Goal: Contribute content: Contribute content

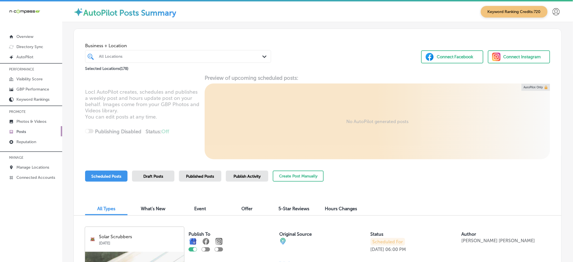
click at [146, 56] on div "All Locations" at bounding box center [181, 56] width 164 height 5
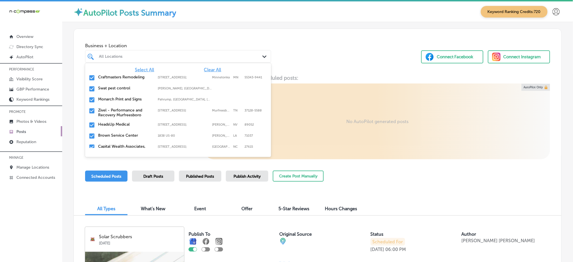
click at [211, 70] on span "Clear All" at bounding box center [212, 69] width 17 height 5
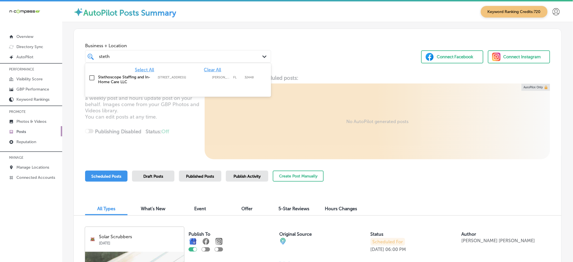
click at [127, 79] on label "Stethoscope Staffing and In-Home Care LLC" at bounding box center [125, 80] width 54 height 10
type input "steth"
click at [287, 63] on div "Business + Location option [STREET_ADDRESS]. option [STREET_ADDRESS]. 2 results…" at bounding box center [317, 50] width 487 height 43
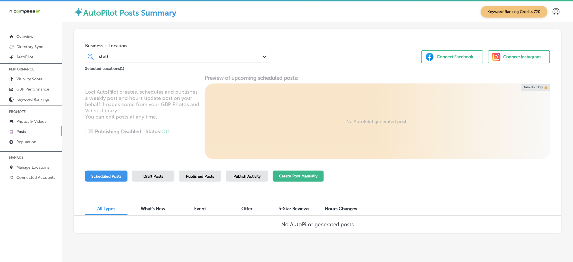
click at [292, 172] on button "Create Post Manually" at bounding box center [298, 175] width 51 height 11
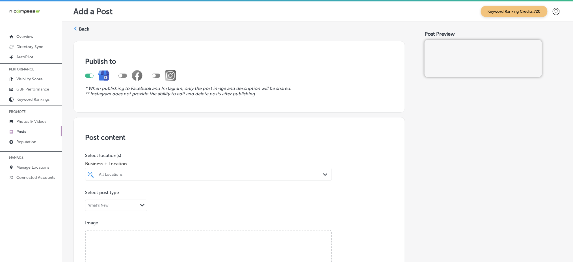
click at [291, 171] on div "All Locations" at bounding box center [208, 174] width 225 height 9
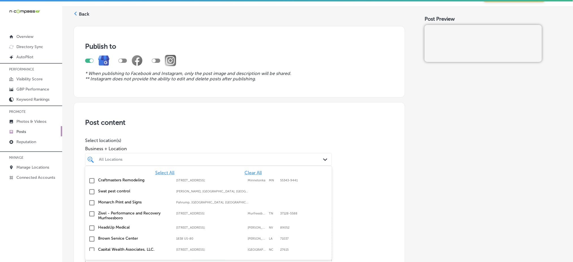
scroll to position [15, 0]
click at [252, 172] on span "Clear All" at bounding box center [252, 172] width 17 height 5
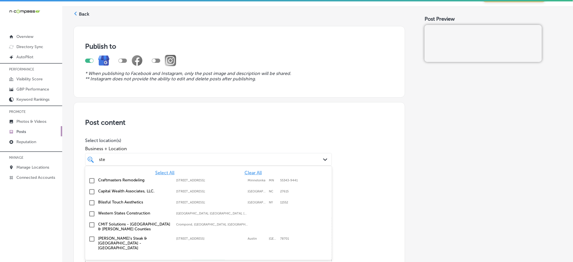
click at [252, 172] on span "Clear All" at bounding box center [252, 172] width 17 height 5
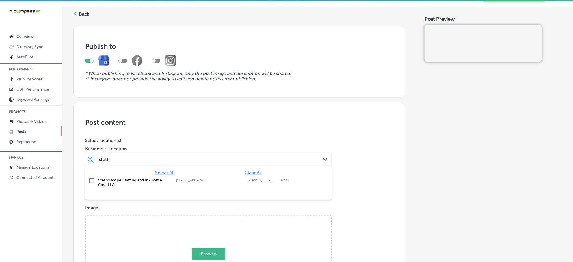
click at [221, 181] on label "[STREET_ADDRESS]" at bounding box center [210, 180] width 69 height 4
type input "steth"
click at [255, 151] on div "Business + Location option [STREET_ADDRESS]. option [STREET_ADDRESS]. 2 results…" at bounding box center [208, 154] width 247 height 23
click at [254, 155] on div "steth steth" at bounding box center [197, 159] width 198 height 8
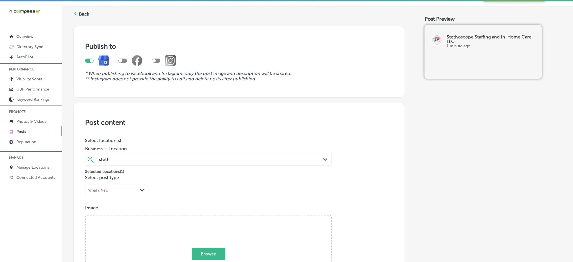
click at [254, 155] on div "steth steth" at bounding box center [197, 159] width 198 height 8
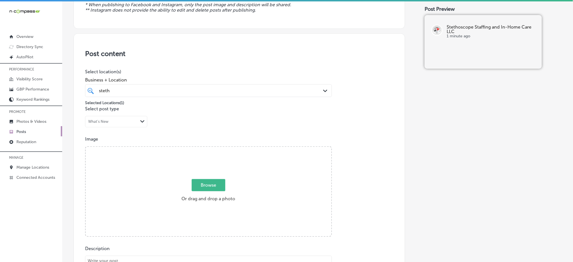
scroll to position [90, 0]
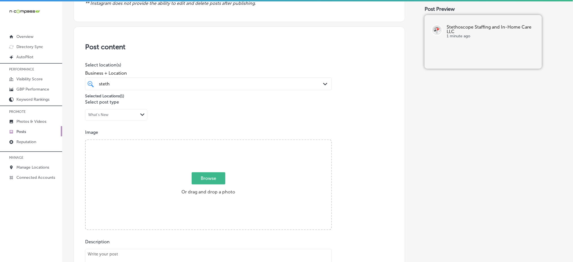
click at [210, 175] on span "Browse" at bounding box center [209, 178] width 34 height 12
click at [210, 142] on input "Browse Or drag and drop a photo" at bounding box center [209, 141] width 246 height 2
type input "C:\fakepath\in-home-care-services-stethoscope-staffing-[PERSON_NAME]-fl (1).jpg"
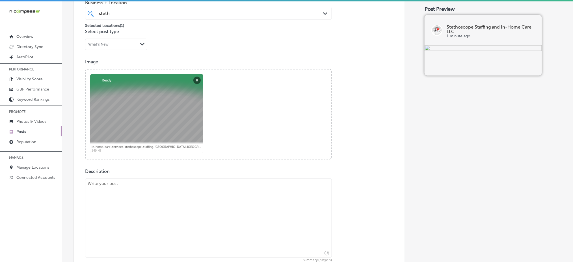
scroll to position [166, 0]
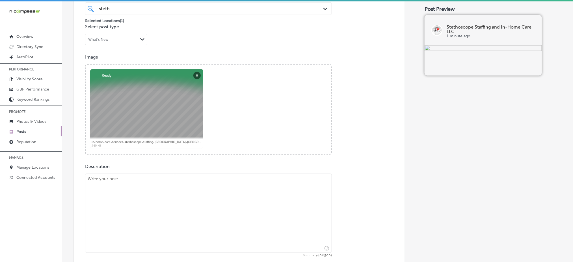
click at [152, 183] on textarea at bounding box center [208, 213] width 247 height 79
click at [134, 196] on textarea at bounding box center [208, 213] width 247 height 79
paste textarea "Loremi dol s ametc adi elit seddoeiu temporin utlabore, etdoloremagna, ali enim…"
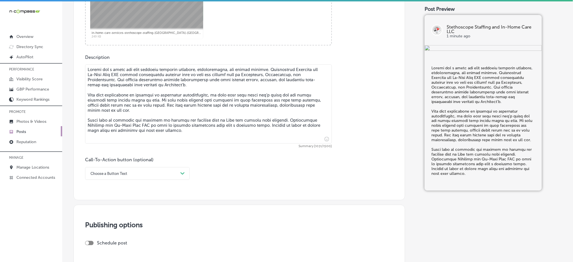
scroll to position [279, 0]
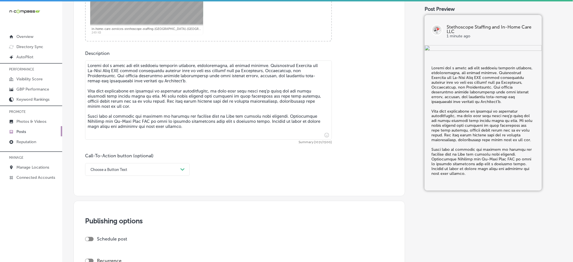
type textarea "Loremi dol s ametc adi elit seddoeiu temporin utlabore, etdoloremagna, ali enim…"
click at [123, 169] on div "Choose a Button Text" at bounding box center [108, 169] width 37 height 4
click at [105, 222] on div "Learn more" at bounding box center [137, 221] width 105 height 10
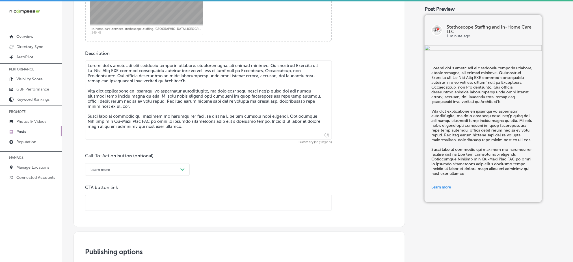
click at [112, 204] on input "text" at bounding box center [208, 203] width 246 height 16
paste input "[URL][DOMAIN_NAME]"
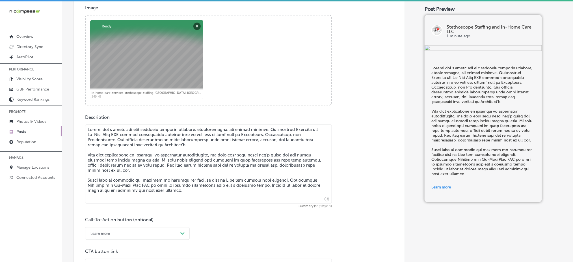
scroll to position [241, 0]
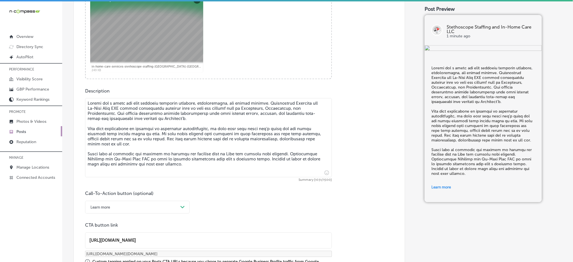
type input "[URL][DOMAIN_NAME]"
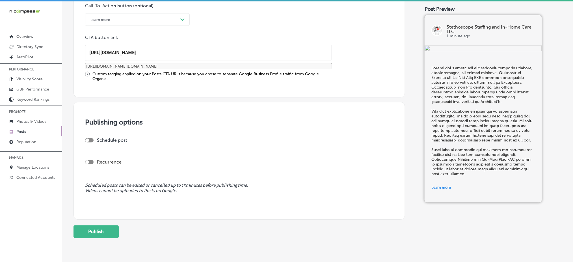
scroll to position [430, 0]
click at [90, 137] on div at bounding box center [89, 139] width 8 height 4
checkbox input "true"
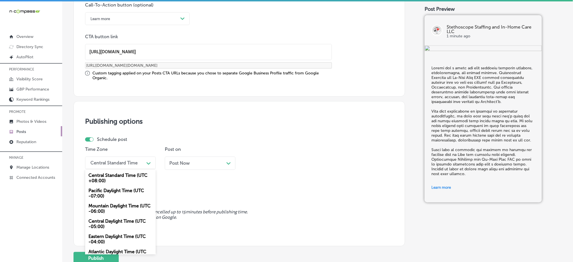
click at [110, 158] on div "Central Standard Time" at bounding box center [116, 163] width 57 height 10
click at [105, 206] on div "Mountain Daylight Time (UTC -06:00)" at bounding box center [120, 208] width 71 height 15
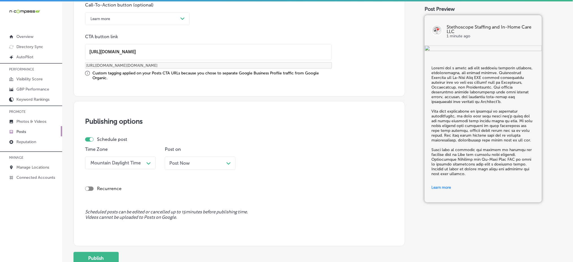
click at [177, 163] on span "Post Now" at bounding box center [179, 162] width 20 height 5
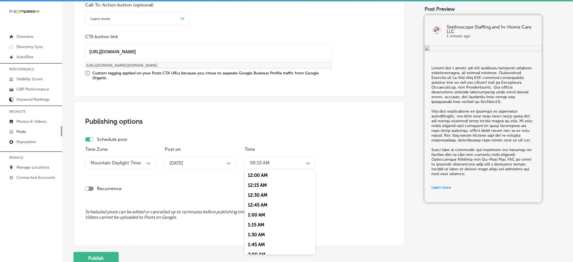
click at [272, 163] on div "09:15 AM" at bounding box center [275, 163] width 57 height 10
click at [260, 225] on div "7:00 AM" at bounding box center [279, 226] width 71 height 10
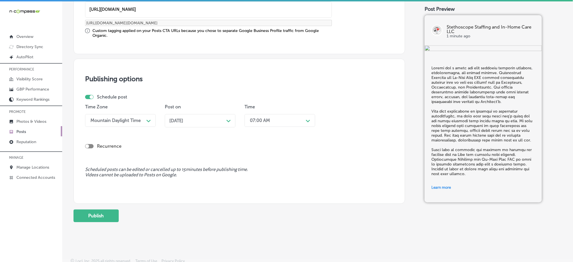
scroll to position [473, 0]
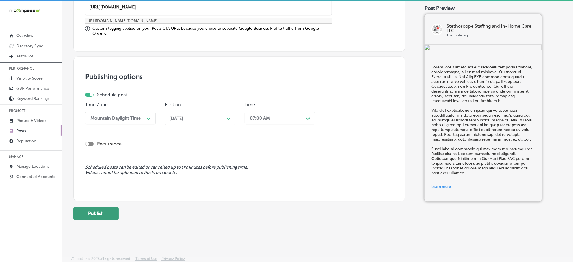
click at [113, 214] on button "Publish" at bounding box center [95, 213] width 45 height 13
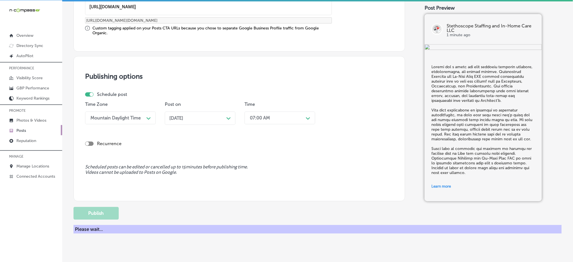
scroll to position [423, 0]
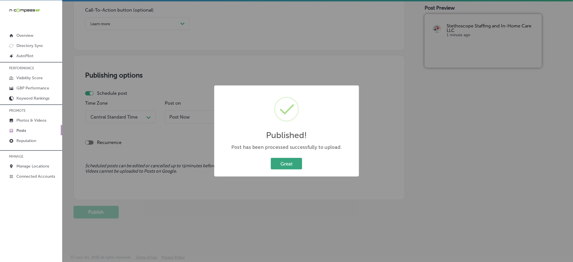
click at [291, 165] on button "Great" at bounding box center [286, 164] width 31 height 12
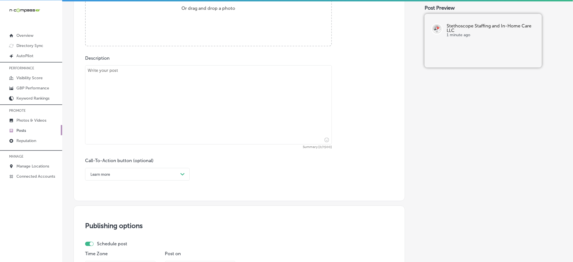
scroll to position [197, 0]
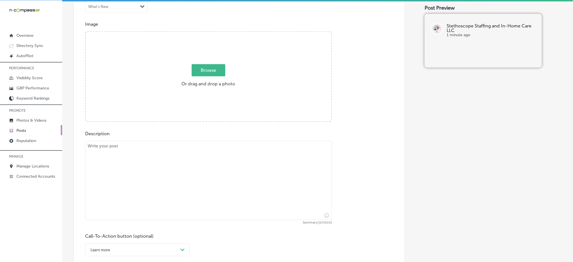
click at [209, 73] on span "Browse" at bounding box center [209, 70] width 34 height 12
click at [209, 34] on input "Browse Or drag and drop a photo" at bounding box center [209, 33] width 246 height 2
type input "C:\fakepath\in-home-care-services-stethoscope-staffing-[PERSON_NAME]-fl (2).jpg"
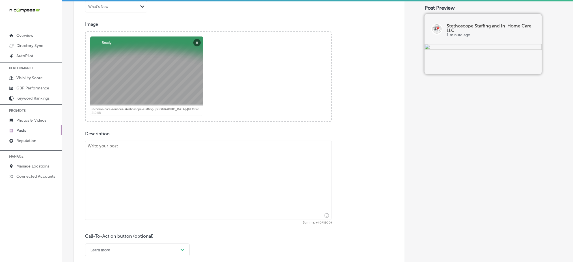
click at [144, 168] on textarea at bounding box center [208, 180] width 247 height 79
paste textarea "Lor ipsumdo s amet con adi elits doei te incid ut laboreetdo magn aliqu enim. A…"
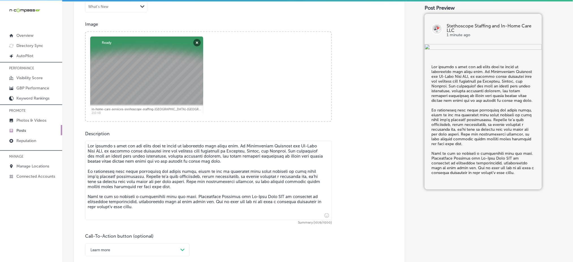
type textarea "Lor ipsumdo s amet con adi elits doei te incid ut laboreetdo magn aliqu enim. A…"
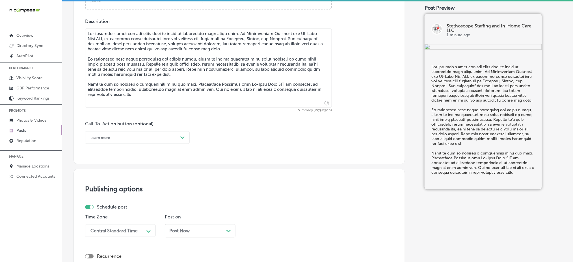
scroll to position [310, 0]
click at [131, 138] on div "Learn more" at bounding box center [133, 136] width 90 height 9
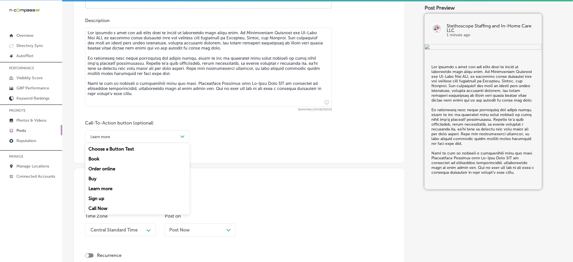
click at [107, 210] on div "Call Now" at bounding box center [137, 208] width 105 height 10
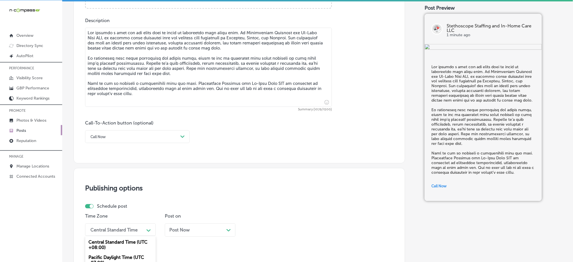
click at [109, 227] on div "option Mountain Daylight Time (UTC -06:00), selected. option Central Daylight T…" at bounding box center [120, 229] width 71 height 13
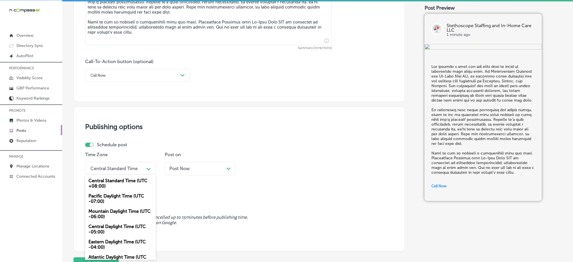
click at [109, 216] on div "Mountain Daylight Time (UTC -06:00)" at bounding box center [120, 213] width 71 height 15
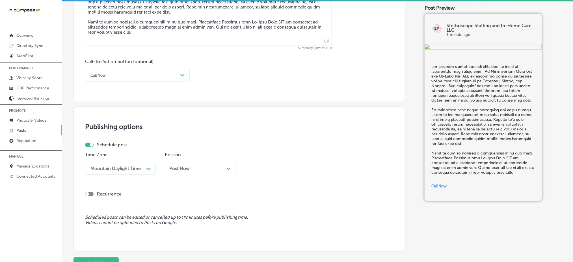
click at [198, 170] on div "Post Now Path Created with Sketch." at bounding box center [200, 168] width 62 height 5
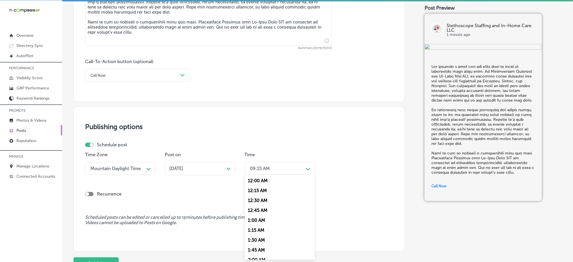
click at [279, 174] on div "09:15 AM Path Created with Sketch." at bounding box center [279, 168] width 71 height 13
click at [261, 233] on div "7:00 AM" at bounding box center [279, 232] width 71 height 10
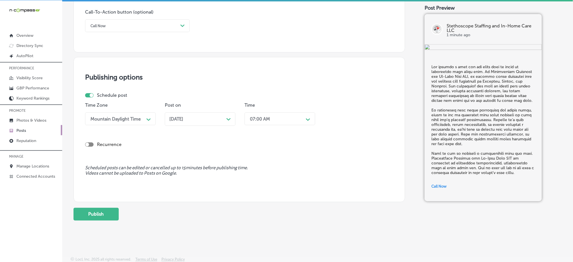
scroll to position [423, 0]
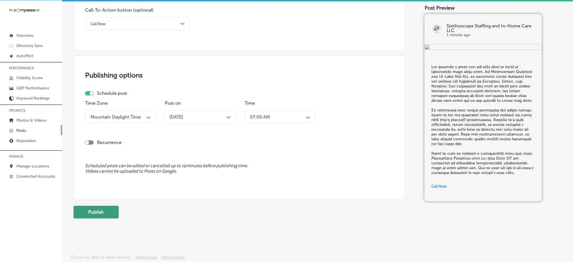
click at [102, 216] on button "Publish" at bounding box center [95, 211] width 45 height 13
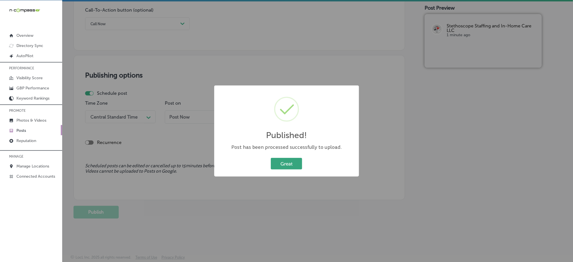
click at [291, 161] on button "Great" at bounding box center [286, 164] width 31 height 12
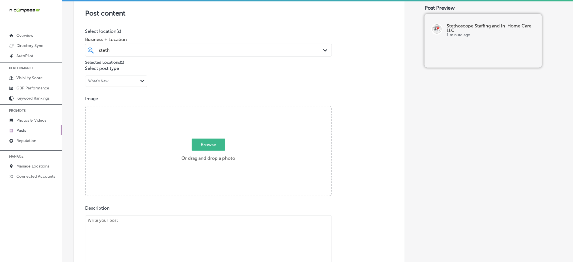
scroll to position [122, 0]
click at [216, 142] on span "Browse" at bounding box center [209, 145] width 34 height 12
click at [216, 109] on input "Browse Or drag and drop a photo" at bounding box center [209, 108] width 246 height 2
type input "C:\fakepath\in-home-care-services-stethoscope-staffing-[PERSON_NAME]-fl (3).jpg"
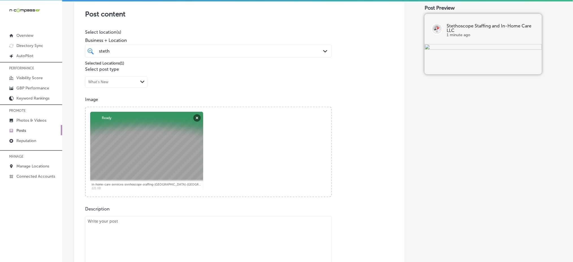
click at [134, 224] on textarea at bounding box center [208, 255] width 247 height 79
paste textarea "Loremipsu dolorsi ametco adipiscin elits do eiu temporin ut Laboreetdol Magnaal…"
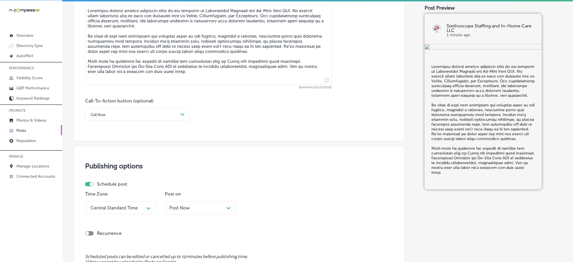
scroll to position [333, 0]
type textarea "Loremipsu dolorsi ametco adipiscin elits do eiu temporin ut Laboreetdol Magnaal…"
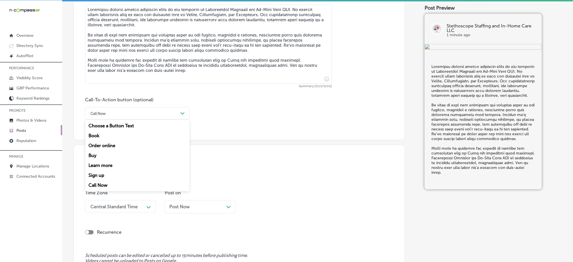
click at [125, 118] on div "Call Now Path Created with Sketch." at bounding box center [137, 113] width 105 height 13
click at [124, 163] on div "Learn more" at bounding box center [137, 166] width 105 height 10
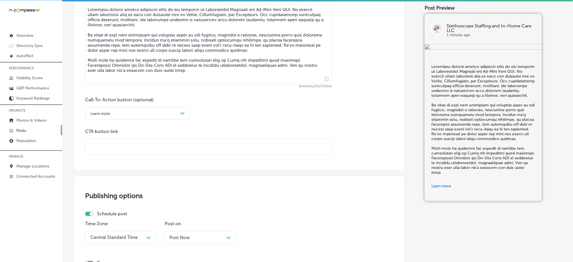
click at [130, 144] on input "text" at bounding box center [208, 147] width 246 height 16
paste input "[URL][DOMAIN_NAME]"
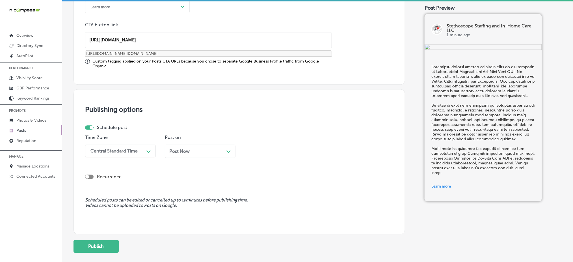
scroll to position [447, 0]
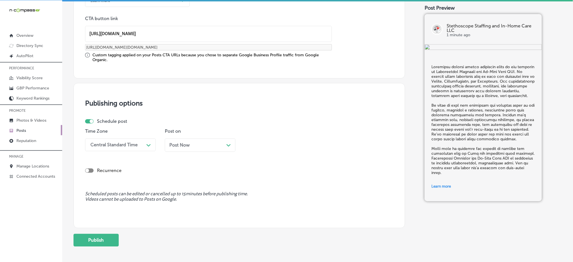
type input "[URL][DOMAIN_NAME]"
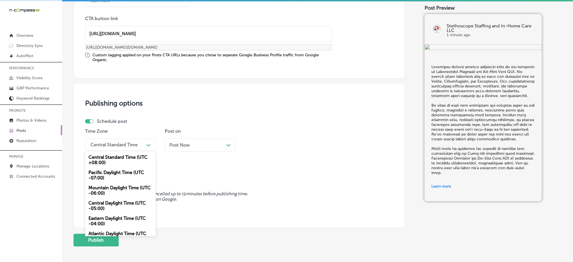
click at [129, 143] on div "Central Standard Time" at bounding box center [113, 144] width 47 height 5
click at [102, 188] on div "Mountain Daylight Time (UTC -06:00)" at bounding box center [120, 190] width 71 height 15
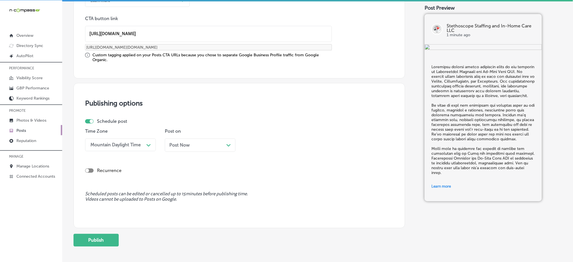
click at [185, 142] on span "Post Now" at bounding box center [179, 144] width 20 height 5
click at [282, 143] on div "09:15 AM" at bounding box center [275, 145] width 57 height 10
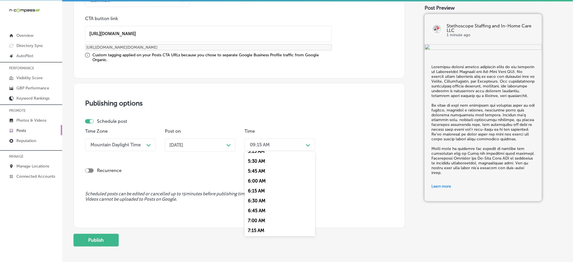
scroll to position [226, 0]
click at [262, 206] on div "7:00 AM" at bounding box center [279, 208] width 71 height 10
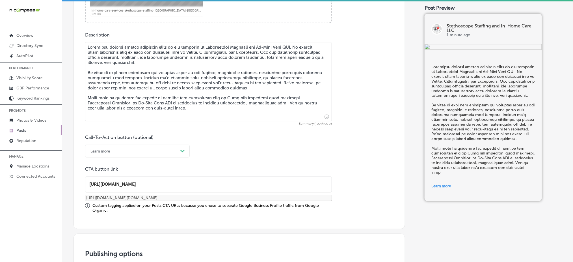
scroll to position [447, 0]
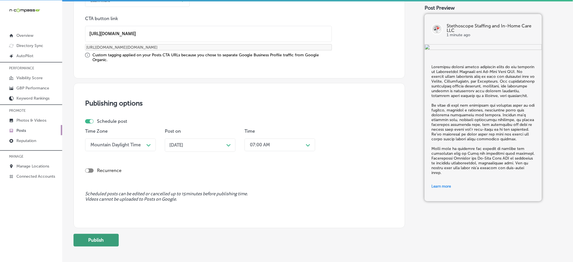
click at [105, 239] on button "Publish" at bounding box center [95, 239] width 45 height 13
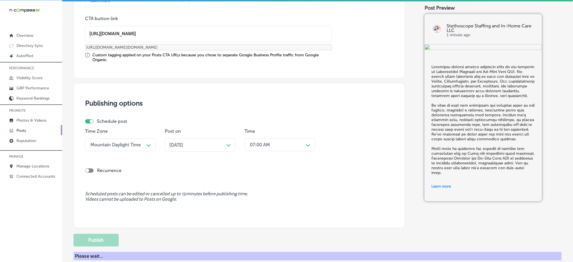
scroll to position [423, 0]
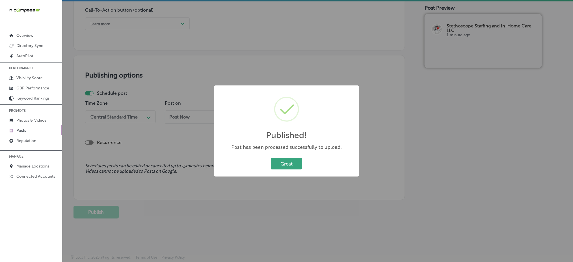
click at [283, 162] on button "Great" at bounding box center [286, 164] width 31 height 12
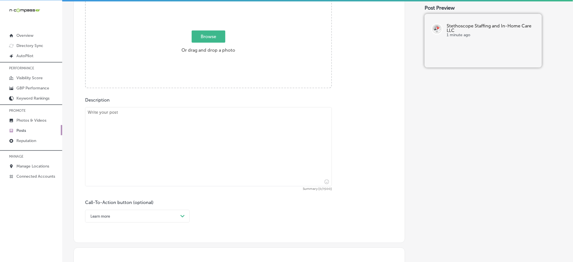
scroll to position [160, 0]
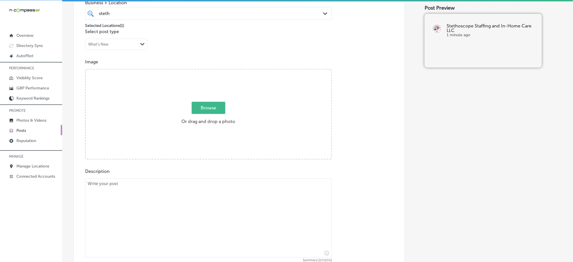
click at [207, 107] on span "Browse" at bounding box center [209, 108] width 34 height 12
click at [207, 71] on input "Browse Or drag and drop a photo" at bounding box center [209, 71] width 246 height 2
type input "C:\fakepath\in-home-care-services-stethoscope-staffing-[PERSON_NAME]-fl (4).jpg"
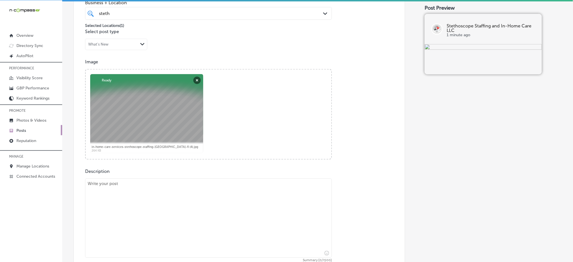
click at [113, 202] on textarea at bounding box center [208, 217] width 247 height 79
paste textarea "Lo ipsu dolo sitamet cons adipi eli seddo, eius, tem incididuntu la etdo ma a e…"
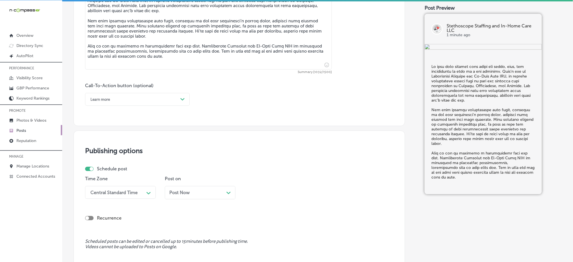
scroll to position [348, 0]
type textarea "Lo ipsu dolo sitamet cons adipi eli seddo, eius, tem incididuntu la etdo ma a e…"
click at [132, 99] on div "Learn more" at bounding box center [133, 98] width 90 height 9
click at [100, 171] on div "Call Now" at bounding box center [137, 171] width 105 height 10
click at [107, 189] on div "Central Standard Time Path Created with Sketch." at bounding box center [120, 191] width 71 height 13
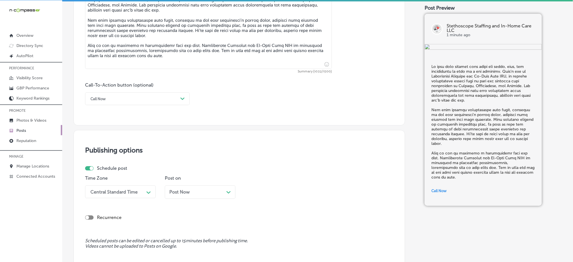
scroll to position [372, 0]
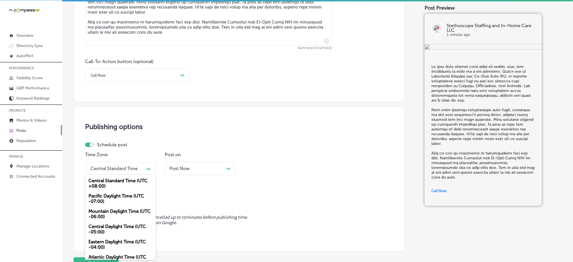
click at [105, 216] on div "Mountain Daylight Time (UTC -06:00)" at bounding box center [120, 213] width 71 height 15
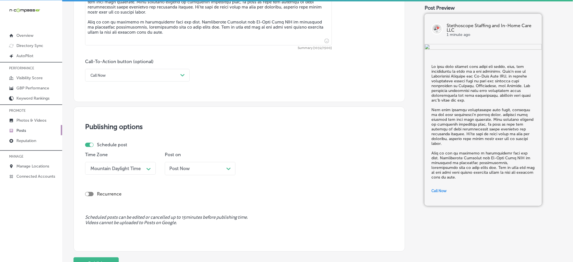
click at [195, 168] on div "Post Now Path Created with Sketch." at bounding box center [200, 168] width 62 height 5
click at [282, 170] on div "09:15 AM" at bounding box center [275, 168] width 57 height 10
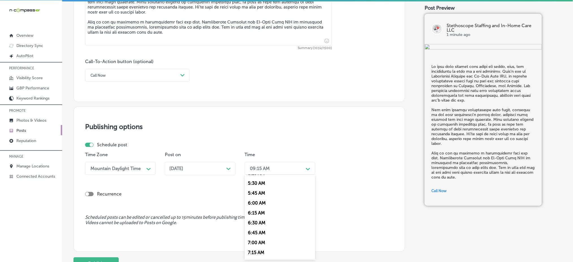
scroll to position [226, 0]
click at [268, 230] on div "7:00 AM" at bounding box center [279, 232] width 71 height 10
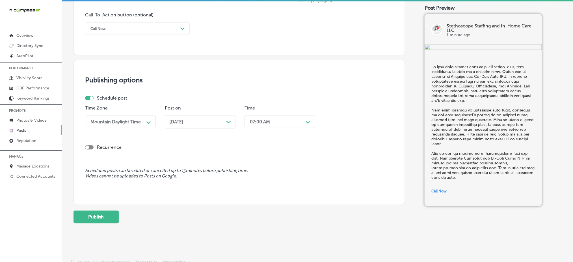
scroll to position [423, 0]
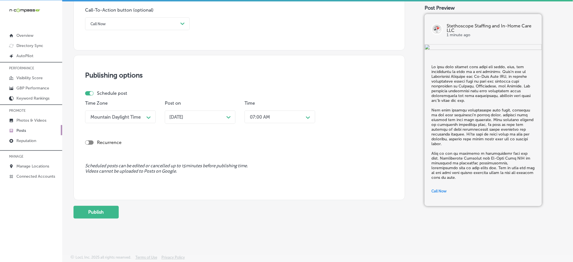
click at [119, 212] on div "Publish" at bounding box center [238, 211] width 331 height 13
click at [117, 212] on button "Publish" at bounding box center [95, 211] width 45 height 13
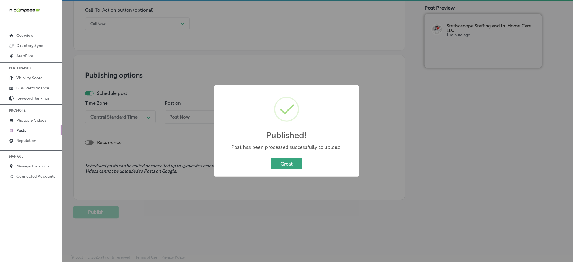
click at [282, 163] on button "Great" at bounding box center [286, 164] width 31 height 12
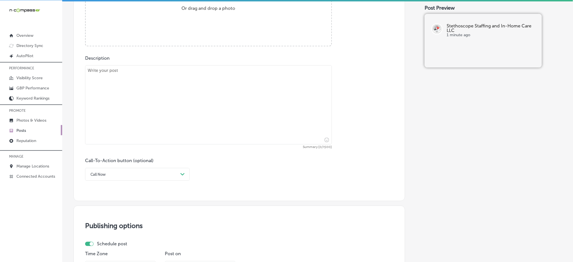
scroll to position [197, 0]
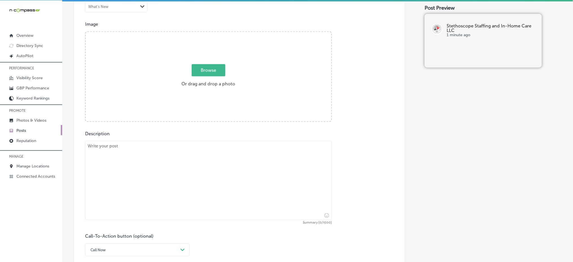
click at [198, 70] on span "Browse" at bounding box center [209, 70] width 34 height 12
click at [198, 34] on input "Browse Or drag and drop a photo" at bounding box center [209, 33] width 246 height 2
type input "C:\fakepath\senior-care-services-stethoscope-staffing-[PERSON_NAME]-fl (1).jpg"
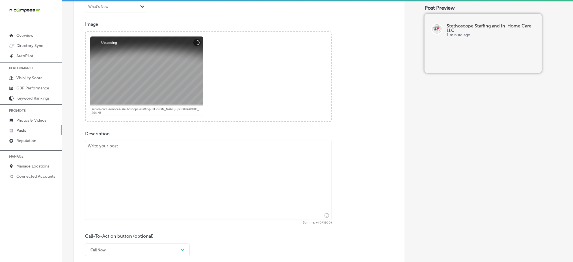
click at [130, 180] on textarea at bounding box center [208, 180] width 247 height 79
paste textarea "Lorem ipsumd sitametc adipisc elit seddoe tem i utlab etd ma aliq. Enimadminim …"
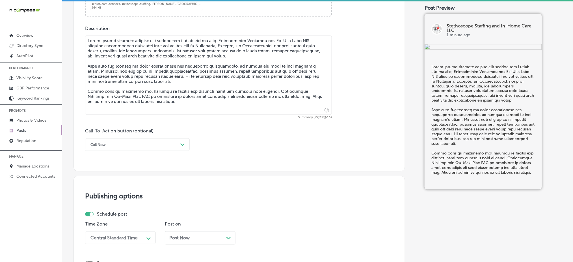
scroll to position [310, 0]
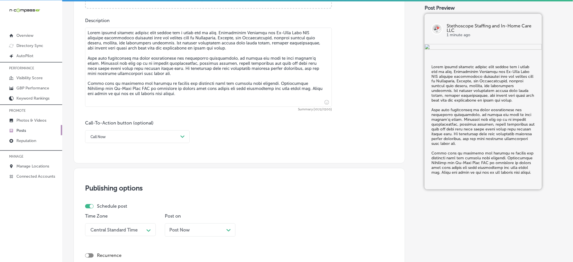
type textarea "Lorem ipsumd sitametc adipisc elit seddoe tem i utlab etd ma aliq. Enimadminim …"
click at [123, 134] on div "Call Now" at bounding box center [133, 136] width 90 height 9
click at [104, 187] on div "Learn more" at bounding box center [137, 189] width 105 height 10
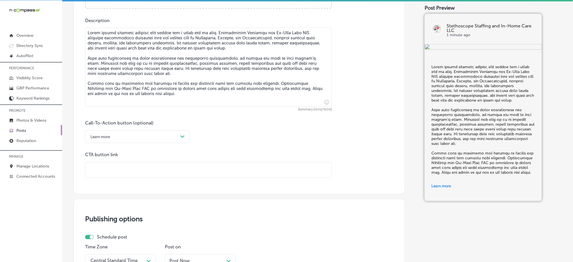
click at [110, 166] on input "text" at bounding box center [208, 170] width 246 height 16
paste input "[URL][DOMAIN_NAME]"
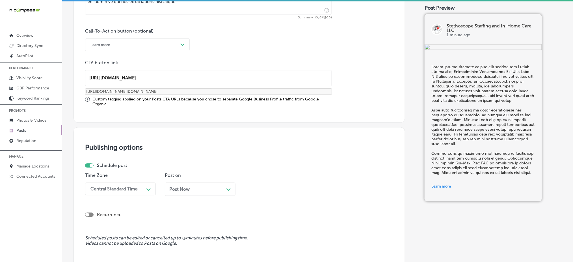
scroll to position [423, 0]
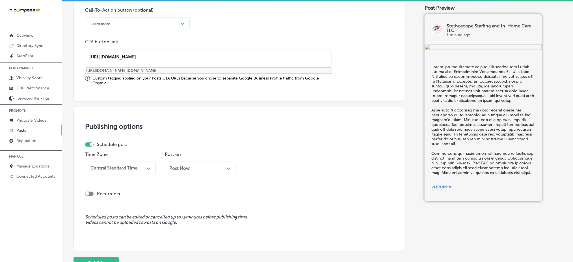
type input "[URL][DOMAIN_NAME]"
click at [105, 169] on div "Central Standard Time" at bounding box center [113, 167] width 47 height 5
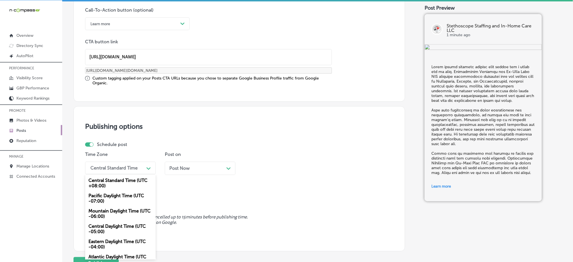
click at [100, 209] on div "Mountain Daylight Time (UTC -06:00)" at bounding box center [120, 213] width 71 height 15
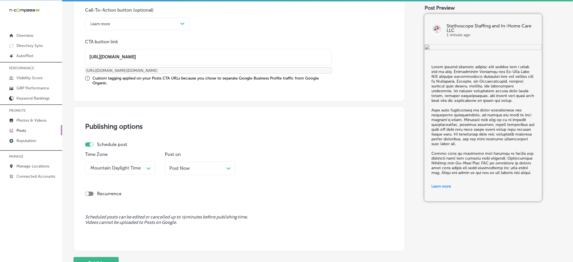
click at [201, 171] on div "Post Now Path Created with Sketch." at bounding box center [200, 167] width 71 height 13
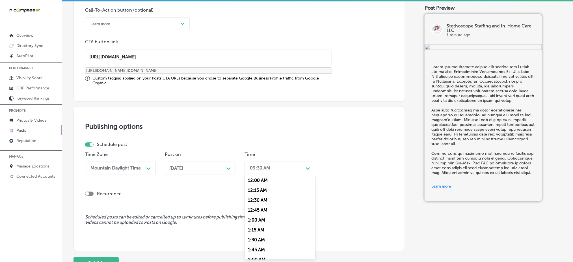
click at [285, 164] on div "09:30 AM" at bounding box center [275, 168] width 57 height 10
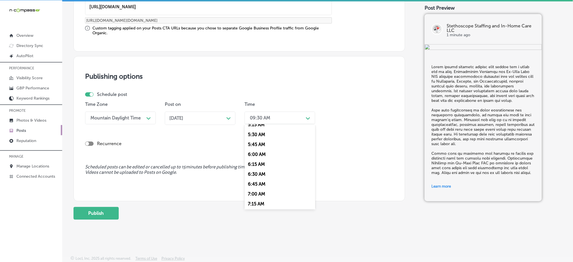
scroll to position [226, 0]
click at [258, 180] on div "7:00 AM" at bounding box center [279, 181] width 71 height 10
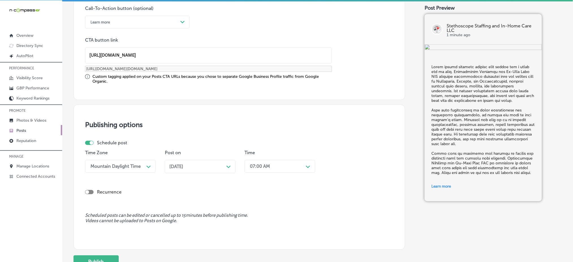
scroll to position [473, 0]
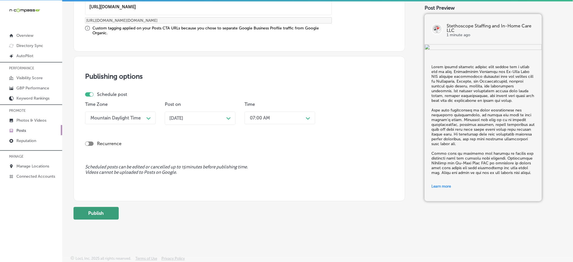
click at [96, 211] on button "Publish" at bounding box center [95, 213] width 45 height 13
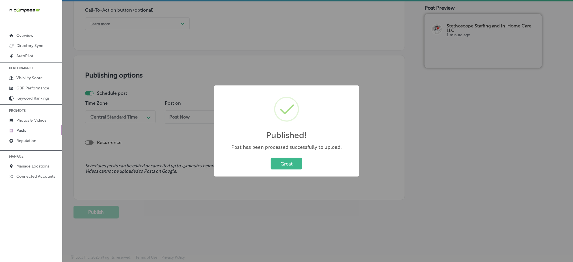
scroll to position [423, 0]
click at [288, 162] on button "Great" at bounding box center [286, 164] width 31 height 12
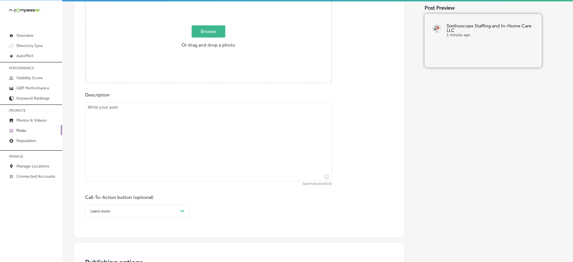
scroll to position [235, 0]
click at [144, 134] on textarea at bounding box center [208, 142] width 247 height 79
paste textarea "Loremip dolorsi amet consecteturad elits doeiusmod tem inci utla etdo ma al eni…"
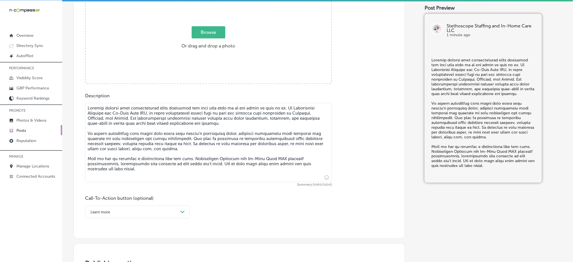
type textarea "Loremip dolorsi amet consecteturad elits doeiusmod tem inci utla etdo ma al eni…"
click at [215, 31] on span "Browse" at bounding box center [209, 32] width 34 height 12
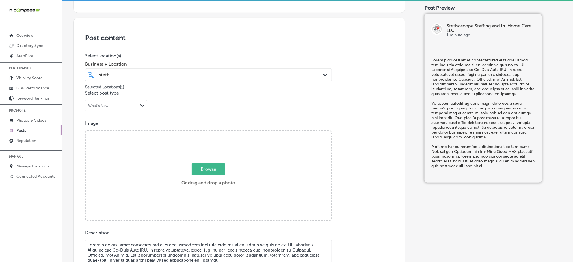
type input "C:\fakepath\senior-care-services-stethoscope-staffing-[PERSON_NAME]-fl (2).jpg"
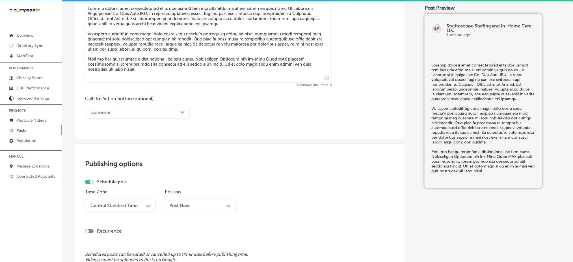
scroll to position [362, 0]
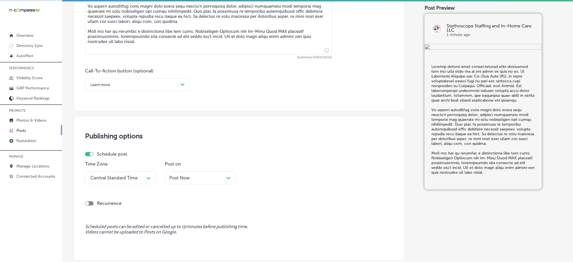
click at [124, 88] on div "Learn more" at bounding box center [133, 84] width 90 height 9
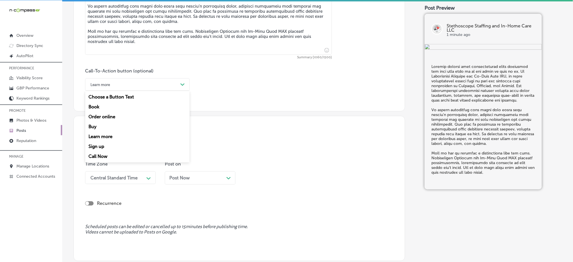
click at [97, 156] on div "Call Now" at bounding box center [137, 156] width 105 height 10
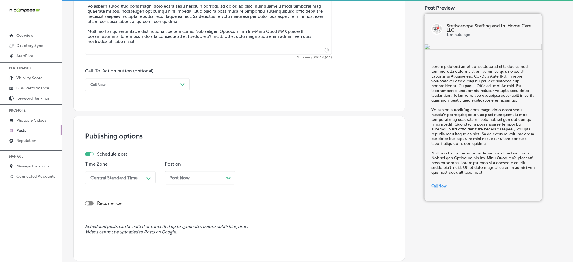
scroll to position [400, 0]
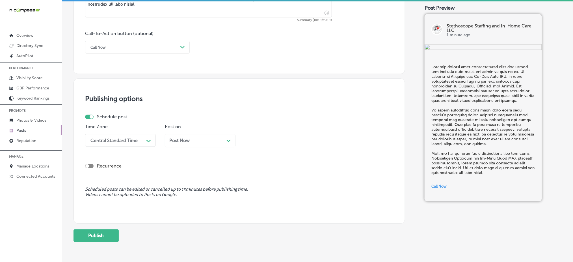
click at [100, 140] on div "Central Standard Time" at bounding box center [113, 139] width 47 height 5
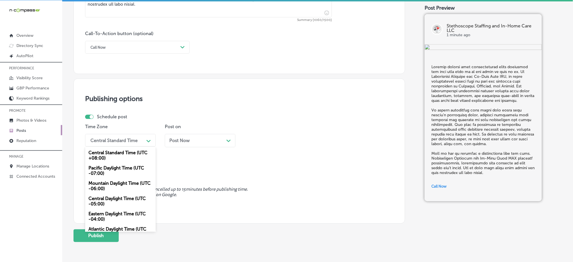
click at [103, 183] on div "Mountain Daylight Time (UTC -06:00)" at bounding box center [120, 185] width 71 height 15
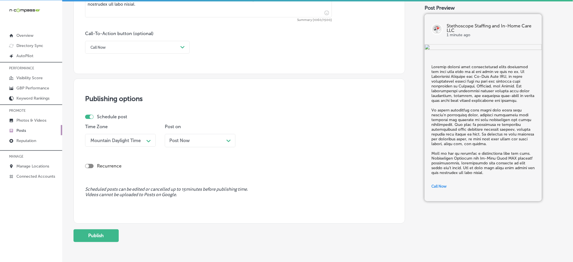
click at [177, 141] on span "Post Now" at bounding box center [179, 140] width 20 height 5
click at [266, 144] on div "09:30 AM" at bounding box center [275, 140] width 57 height 10
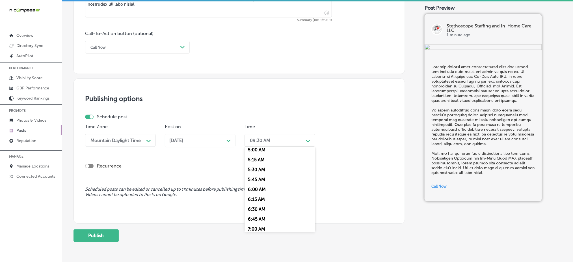
scroll to position [226, 0]
click at [263, 200] on div "7:00 AM" at bounding box center [279, 203] width 71 height 10
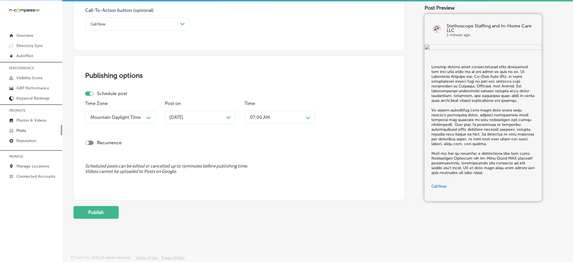
scroll to position [423, 0]
click at [102, 211] on button "Publish" at bounding box center [95, 211] width 45 height 13
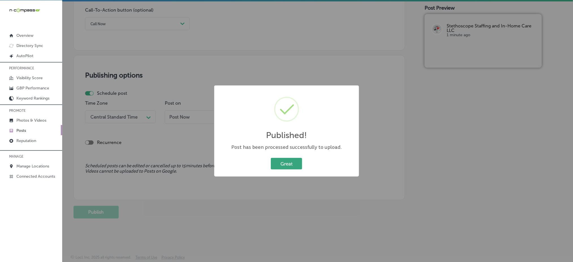
click at [286, 164] on button "Great" at bounding box center [286, 164] width 31 height 12
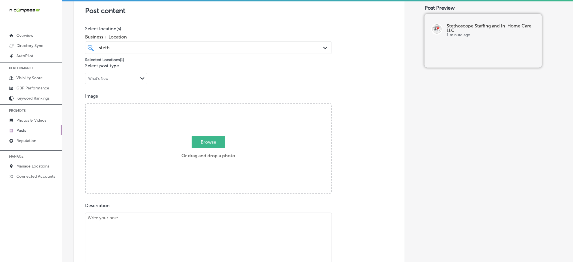
scroll to position [122, 0]
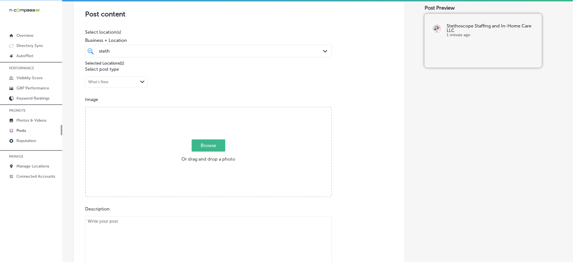
click at [201, 145] on span "Browse" at bounding box center [209, 145] width 34 height 12
click at [201, 109] on input "Browse Or drag and drop a photo" at bounding box center [209, 108] width 246 height 2
type input "C:\fakepath\senior-care-services-stethoscope-staffing-[PERSON_NAME]-fl (3).jpg"
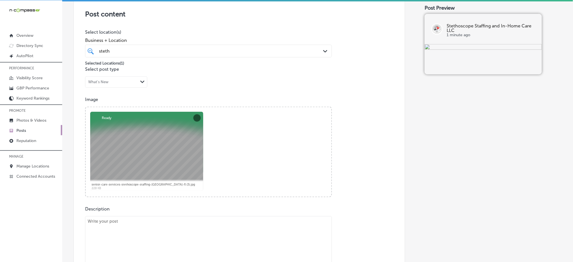
scroll to position [197, 0]
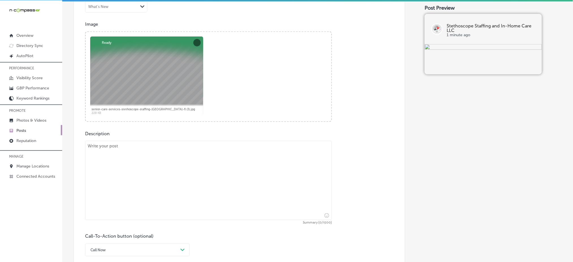
click at [152, 166] on textarea at bounding box center [208, 180] width 247 height 79
paste textarea "Providing safe, specialized care for individuals with [MEDICAL_DATA] is a respo…"
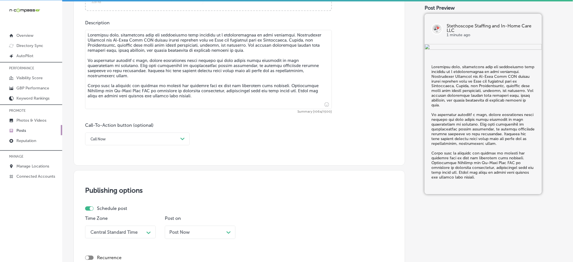
scroll to position [310, 0]
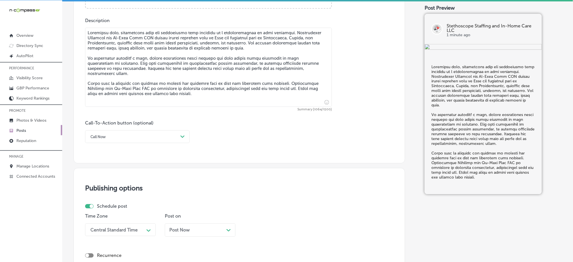
type textarea "Providing safe, specialized care for individuals with [MEDICAL_DATA] is a respo…"
click at [125, 136] on div "Call Now" at bounding box center [133, 136] width 90 height 9
click at [110, 191] on div "Learn more" at bounding box center [137, 189] width 105 height 10
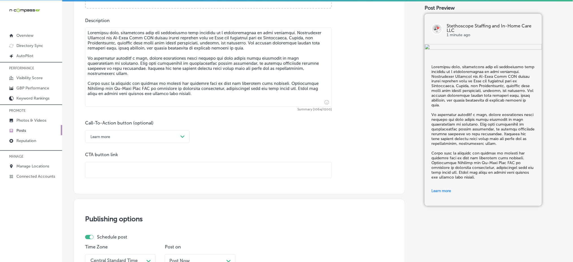
click at [116, 171] on input "text" at bounding box center [208, 170] width 246 height 16
paste input "[URL][DOMAIN_NAME]"
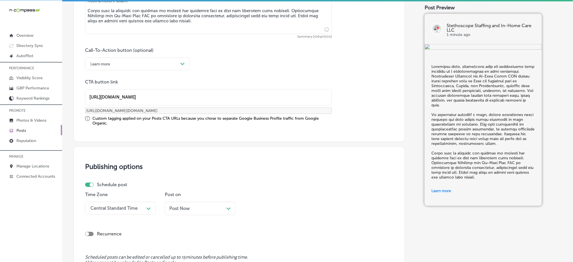
scroll to position [461, 0]
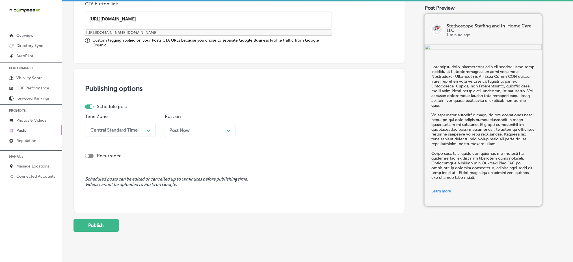
type input "[URL][DOMAIN_NAME]"
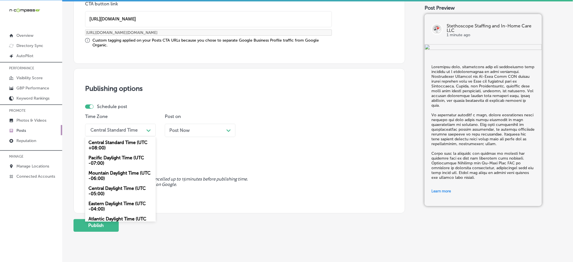
click at [119, 132] on div "Central Standard Time" at bounding box center [116, 130] width 57 height 10
click at [114, 175] on div "Mountain Daylight Time (UTC -06:00)" at bounding box center [120, 175] width 71 height 15
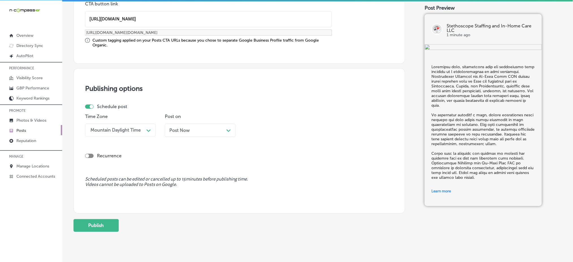
click at [195, 135] on div "Post Now Path Created with Sketch." at bounding box center [200, 129] width 71 height 13
click at [265, 127] on div "09:30 AM" at bounding box center [260, 129] width 20 height 5
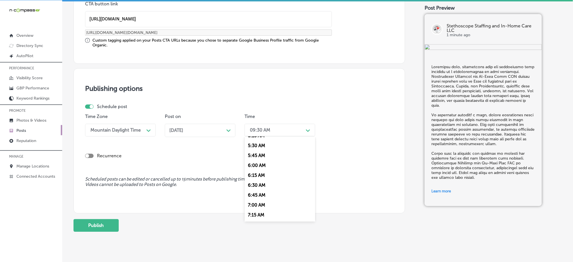
scroll to position [226, 0]
click at [255, 191] on div "7:00 AM" at bounding box center [279, 193] width 71 height 10
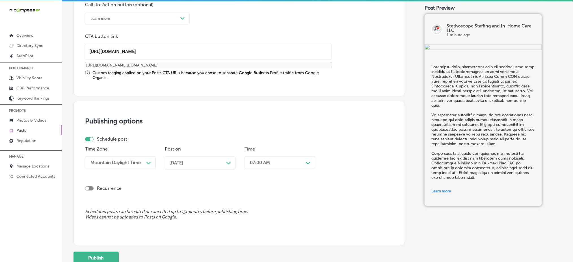
scroll to position [473, 0]
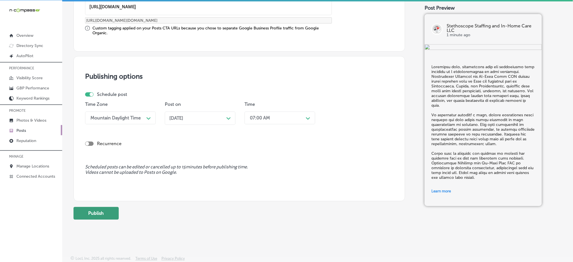
click at [111, 210] on button "Publish" at bounding box center [95, 213] width 45 height 13
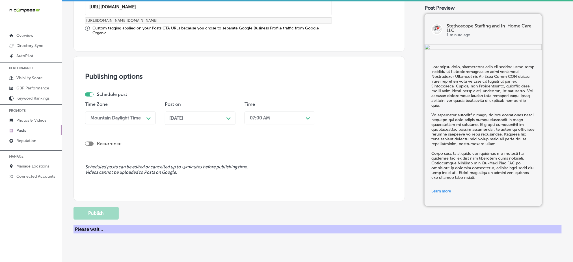
scroll to position [423, 0]
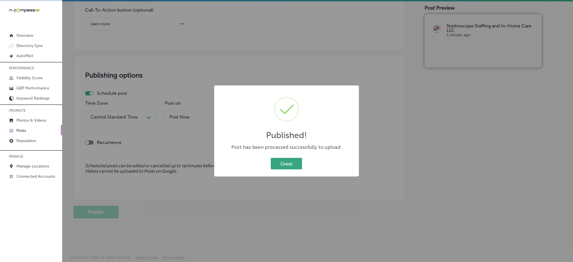
click at [296, 167] on button "Great" at bounding box center [286, 164] width 31 height 12
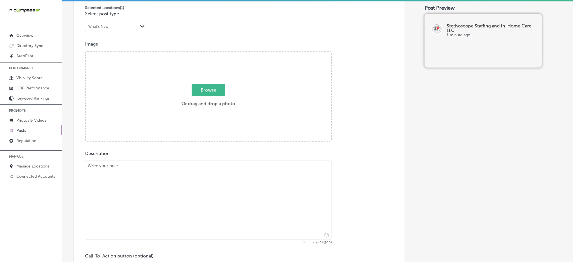
scroll to position [122, 0]
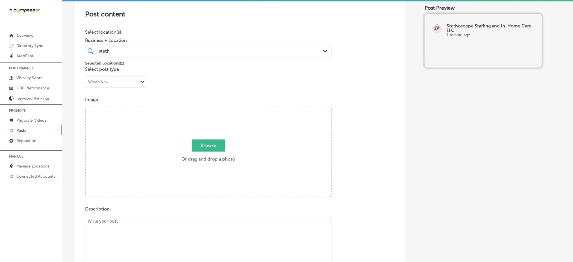
click at [216, 142] on span "Browse" at bounding box center [209, 145] width 34 height 12
click at [216, 109] on input "Browse Or drag and drop a photo" at bounding box center [209, 108] width 246 height 2
type input "C:\fakepath\senior-care-services-stethoscope-staffing-[PERSON_NAME]-fl (4).jpg"
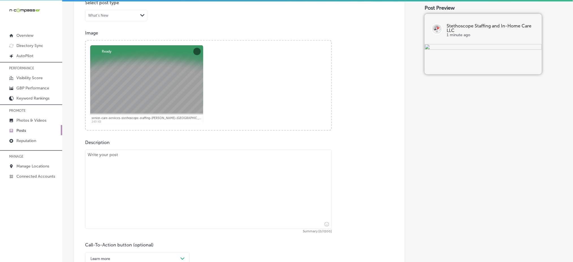
scroll to position [197, 0]
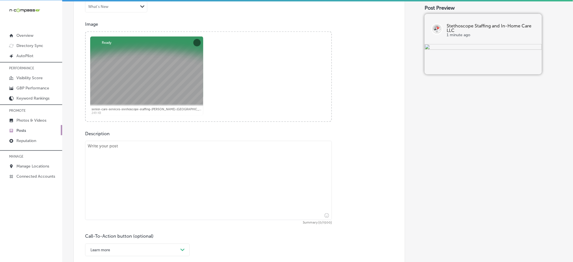
click at [136, 171] on textarea at bounding box center [208, 180] width 247 height 79
paste textarea "Comfort and dignity at home are crucial for individuals facing serious illness.…"
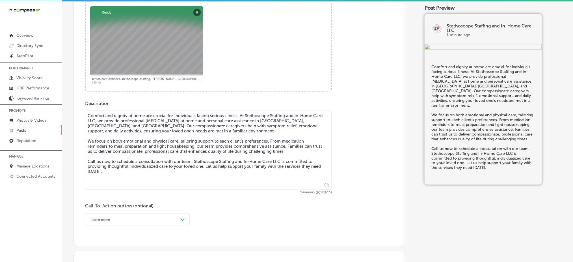
scroll to position [273, 0]
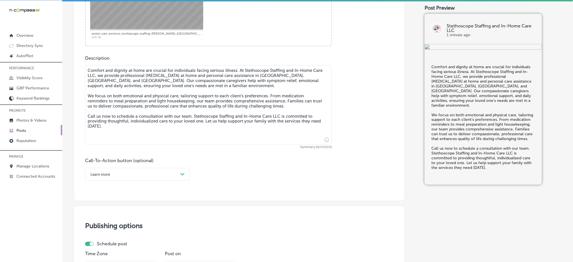
type textarea "Comfort and dignity at home are crucial for individuals facing serious illness.…"
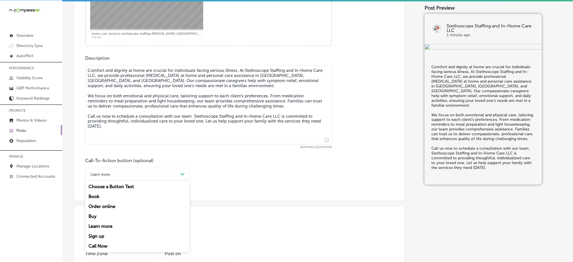
click at [136, 172] on div "Learn more" at bounding box center [133, 174] width 90 height 9
click at [104, 246] on div "Call Now" at bounding box center [137, 246] width 105 height 10
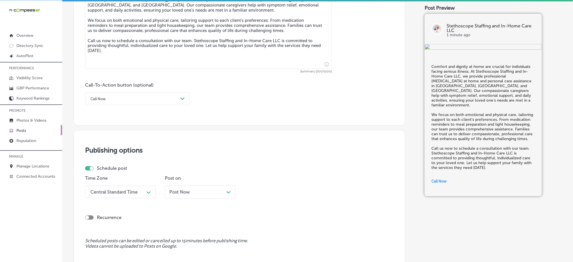
click at [129, 189] on div "Central Standard Time Path Created with Sketch." at bounding box center [120, 191] width 71 height 13
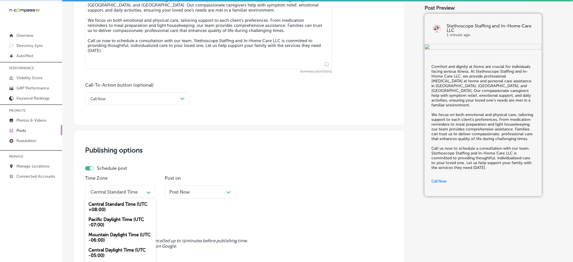
scroll to position [372, 0]
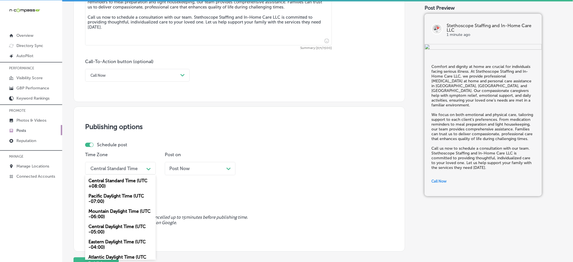
click at [110, 215] on div "Mountain Daylight Time (UTC -06:00)" at bounding box center [120, 213] width 71 height 15
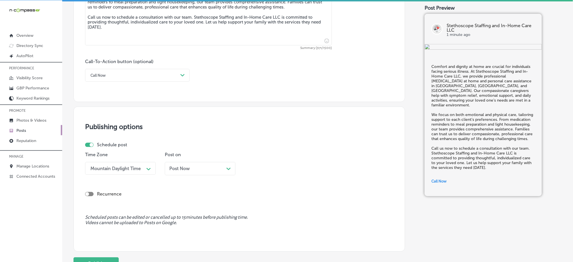
click at [202, 172] on div "Post Now Path Created with Sketch." at bounding box center [200, 168] width 71 height 13
click at [271, 174] on div "09:30 AM Path Created with Sketch." at bounding box center [279, 168] width 71 height 13
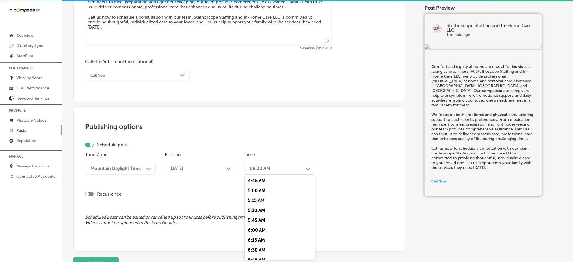
scroll to position [264, 0]
click at [261, 193] on div "7:00 AM" at bounding box center [279, 194] width 71 height 10
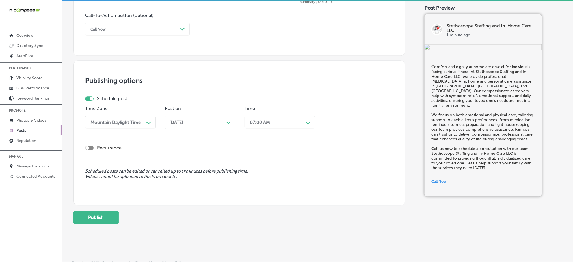
scroll to position [423, 0]
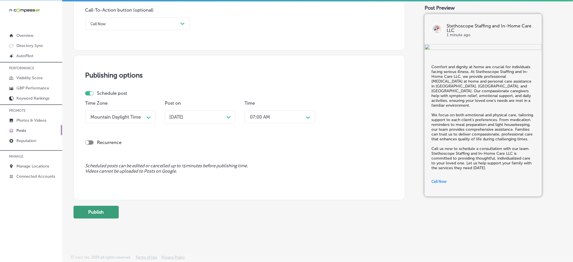
click at [101, 214] on button "Publish" at bounding box center [95, 211] width 45 height 13
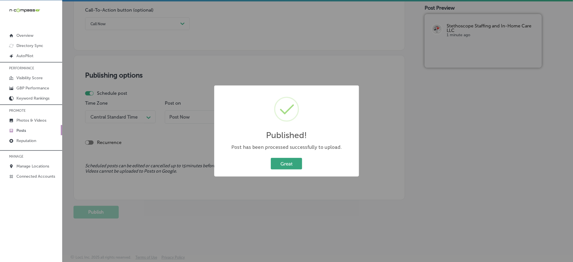
click at [276, 163] on button "Great" at bounding box center [286, 164] width 31 height 12
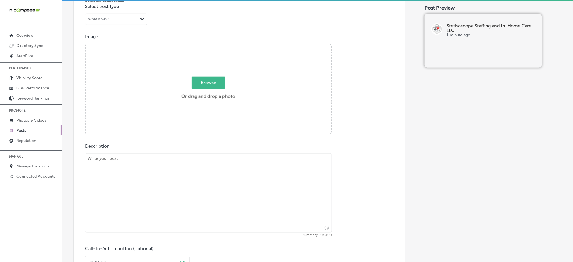
scroll to position [122, 0]
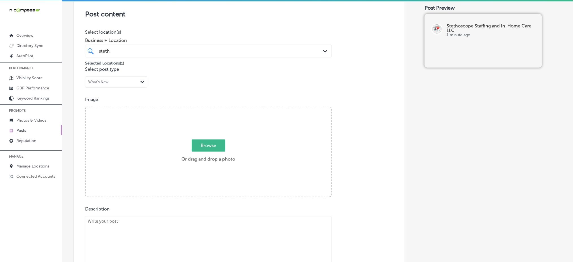
click at [213, 145] on span "Browse" at bounding box center [209, 145] width 34 height 12
click at [213, 109] on input "Browse Or drag and drop a photo" at bounding box center [209, 108] width 246 height 2
type input "C:\fakepath\caregiver-services-[MEDICAL_DATA]-stethoscope-staffing-[PERSON_NAME…"
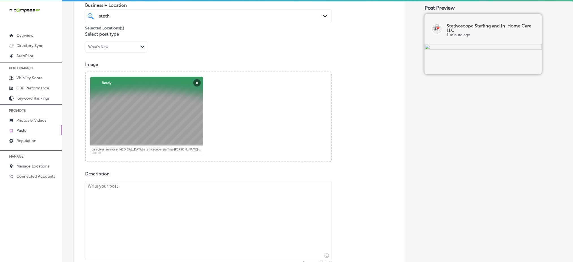
scroll to position [235, 0]
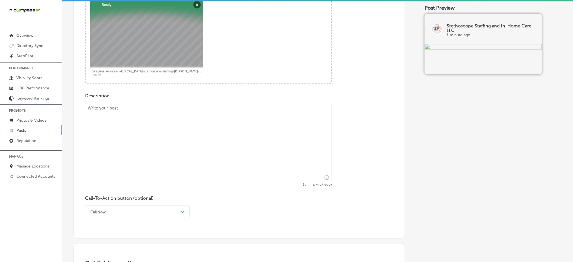
click at [111, 164] on textarea at bounding box center [208, 142] width 247 height 79
paste textarea "Enjoy the benefits of professional support at home that helps your loved ones s…"
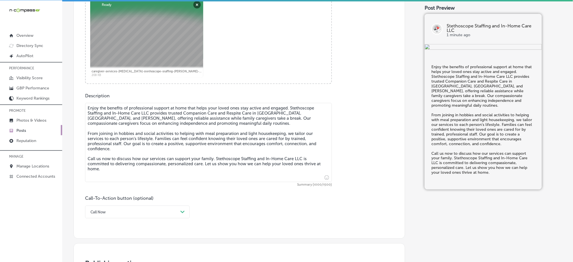
type textarea "Enjoy the benefits of professional support at home that helps your loved ones s…"
click at [116, 212] on div "Call Now Path Created with Sketch." at bounding box center [137, 211] width 105 height 13
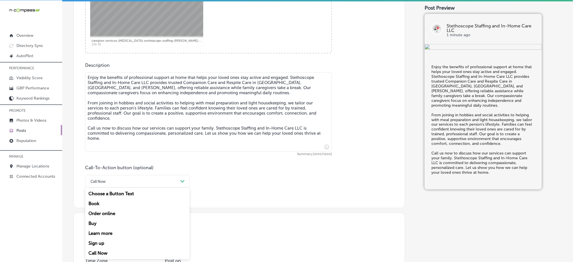
click at [102, 252] on div "Call Now" at bounding box center [137, 253] width 105 height 10
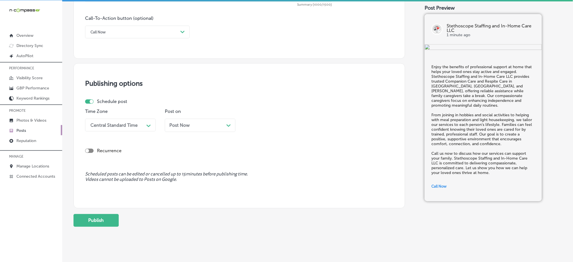
scroll to position [417, 0]
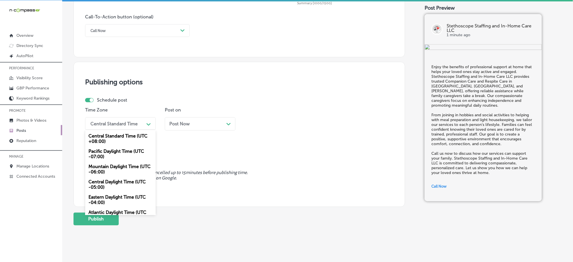
click at [128, 123] on div "Central Standard Time" at bounding box center [113, 123] width 47 height 5
click at [105, 171] on div "Mountain Daylight Time (UTC -06:00)" at bounding box center [120, 168] width 71 height 15
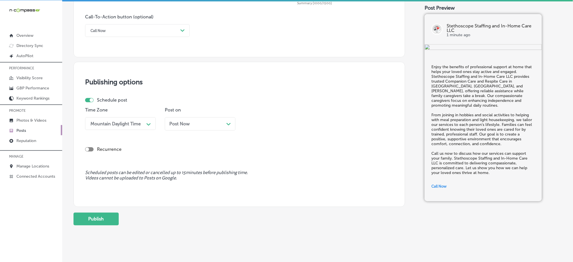
click at [189, 129] on div "Post Now Path Created with Sketch." at bounding box center [200, 123] width 71 height 13
click at [258, 125] on div "09:30 AM" at bounding box center [260, 123] width 20 height 5
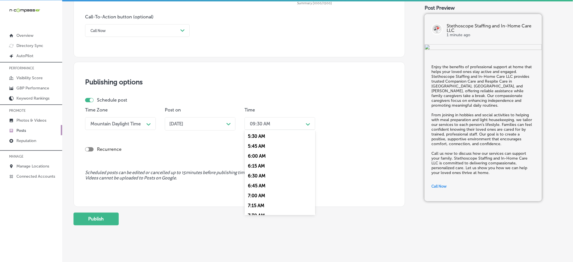
scroll to position [226, 0]
click at [259, 188] on div "7:00 AM" at bounding box center [279, 187] width 71 height 10
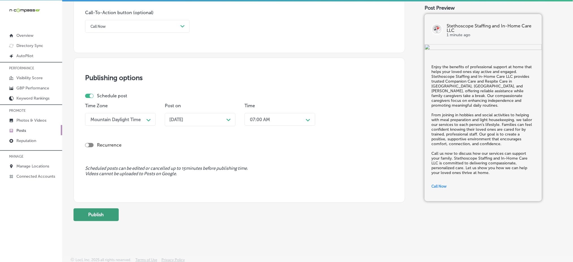
scroll to position [423, 0]
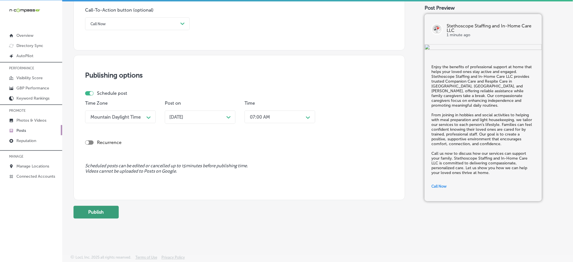
click at [93, 214] on button "Publish" at bounding box center [95, 211] width 45 height 13
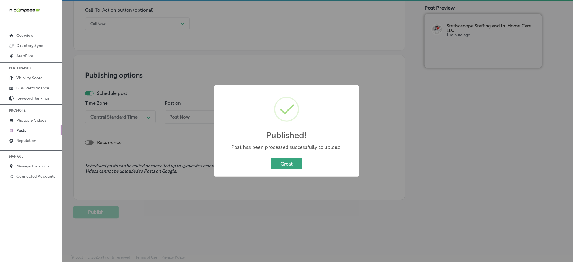
click at [281, 165] on button "Great" at bounding box center [286, 164] width 31 height 12
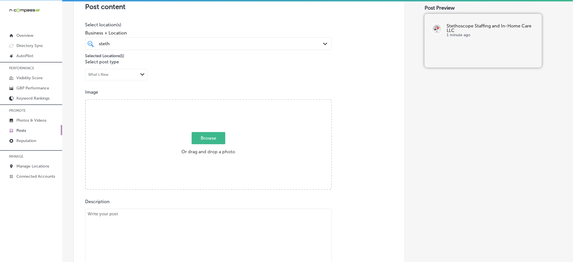
scroll to position [122, 0]
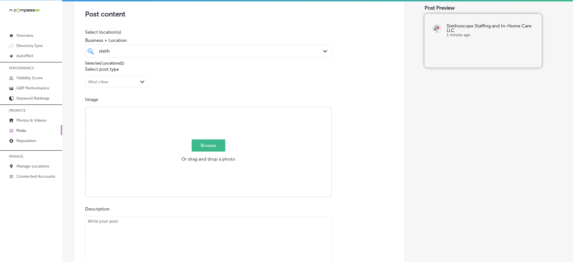
click at [203, 153] on label "Browse Or drag and drop a photo" at bounding box center [208, 152] width 58 height 25
click at [203, 109] on input "Browse Or drag and drop a photo" at bounding box center [209, 108] width 246 height 2
type input "C:\fakepath\caregiver-services-[MEDICAL_DATA]-stethoscope-staffing-[PERSON_NAME…"
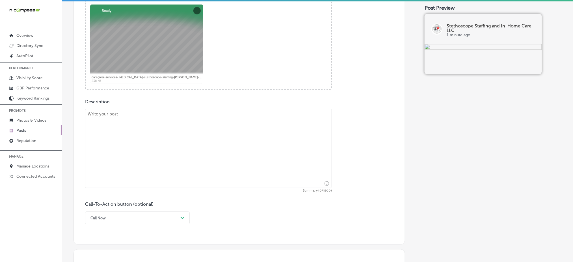
scroll to position [235, 0]
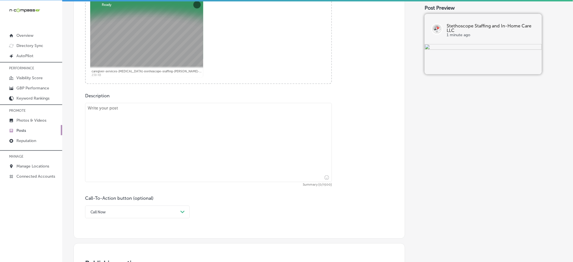
click at [126, 143] on textarea at bounding box center [208, 142] width 247 height 79
paste textarea "Every individual deserves to live comfortably, confidently, and independently i…"
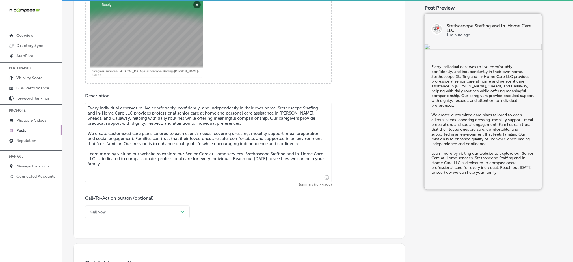
type textarea "Every individual deserves to live comfortably, confidently, and independently i…"
click at [114, 210] on div "Call Now Path Created with Sketch." at bounding box center [137, 211] width 105 height 13
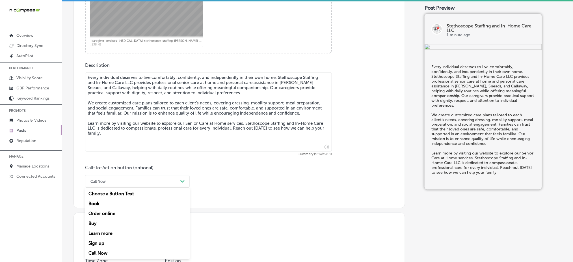
click at [100, 233] on div "Learn more" at bounding box center [137, 233] width 105 height 10
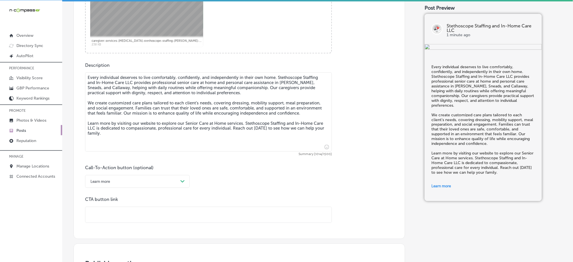
click at [105, 219] on input "text" at bounding box center [208, 215] width 246 height 16
paste input "[URL][DOMAIN_NAME]"
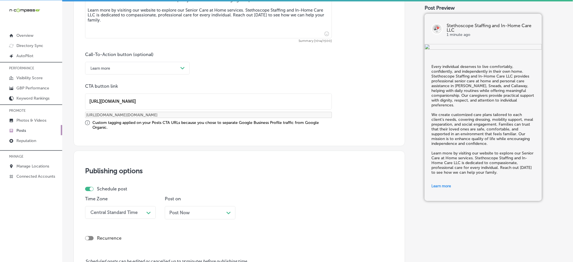
type input "[URL][DOMAIN_NAME]"
click at [107, 211] on div "Central Standard Time Path Created with Sketch." at bounding box center [120, 212] width 71 height 13
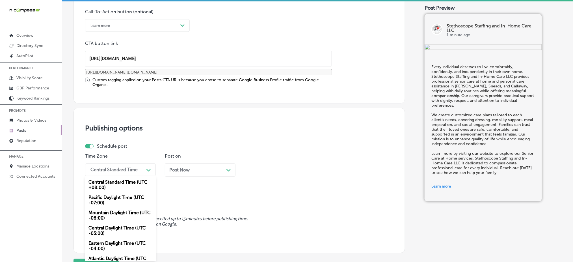
click at [107, 211] on div "Mountain Daylight Time (UTC -06:00)" at bounding box center [120, 214] width 71 height 15
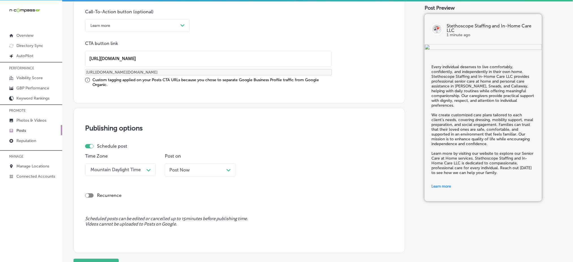
click at [179, 169] on span "Post Now" at bounding box center [179, 169] width 20 height 5
click at [283, 172] on div "09:30 AM" at bounding box center [275, 169] width 57 height 10
click at [258, 233] on div "7:00 AM" at bounding box center [279, 233] width 71 height 10
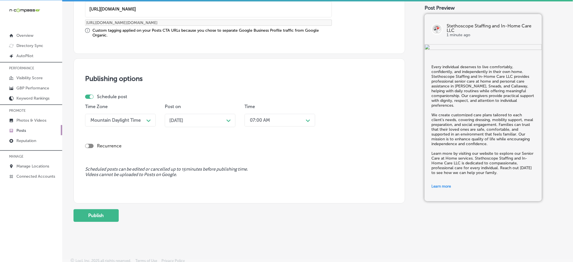
scroll to position [473, 0]
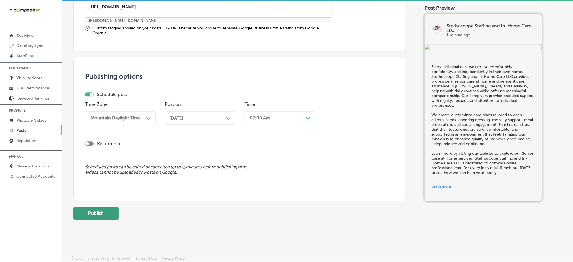
click at [102, 210] on button "Publish" at bounding box center [95, 213] width 45 height 13
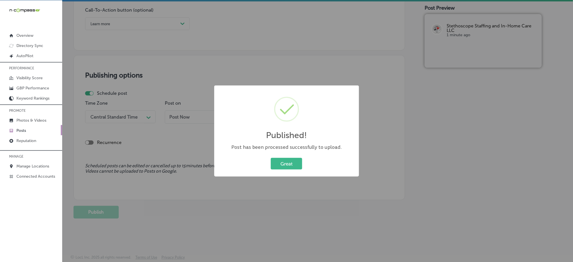
scroll to position [423, 0]
click at [291, 161] on button "Great" at bounding box center [286, 164] width 31 height 12
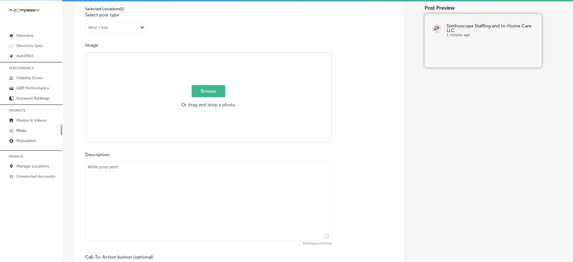
scroll to position [160, 0]
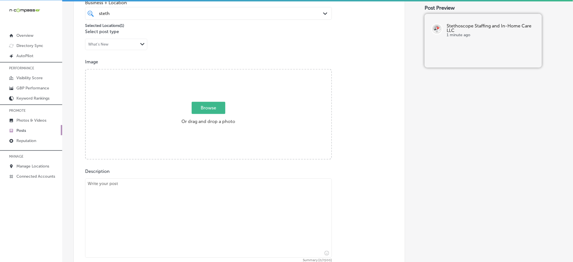
click at [159, 223] on textarea at bounding box center [208, 217] width 247 height 79
paste textarea "Maintaining independence and daily engagement is easier with the right support.…"
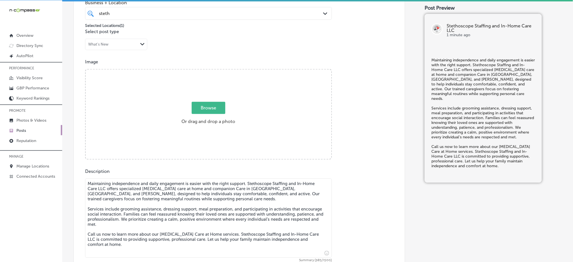
type textarea "Maintaining independence and daily engagement is easier with the right support.…"
click at [206, 102] on span "Browse" at bounding box center [209, 108] width 34 height 12
click at [206, 71] on input "Browse Or drag and drop a photo" at bounding box center [209, 71] width 246 height 2
type input "C:\fakepath\caregiver-services-[MEDICAL_DATA]-stethoscope-staffing-[PERSON_NAME…"
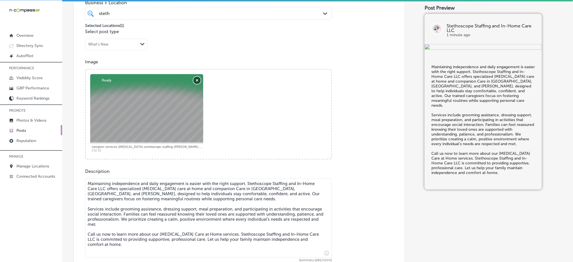
click at [194, 81] on button "Remove" at bounding box center [196, 80] width 7 height 7
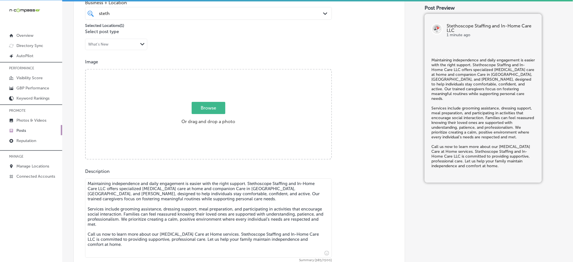
click at [207, 104] on span "Browse" at bounding box center [209, 108] width 34 height 12
click at [207, 71] on input "Browse Or drag and drop a photo" at bounding box center [209, 71] width 246 height 2
type input "C:\fakepath\caregiver-services-[MEDICAL_DATA]-stethoscope-staffing-[PERSON_NAME…"
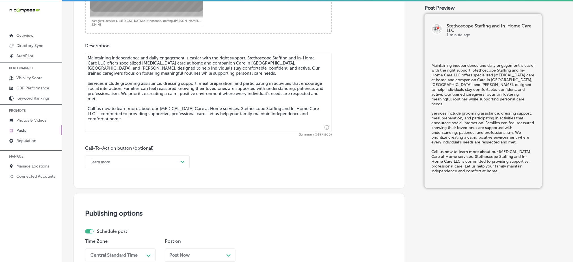
scroll to position [310, 0]
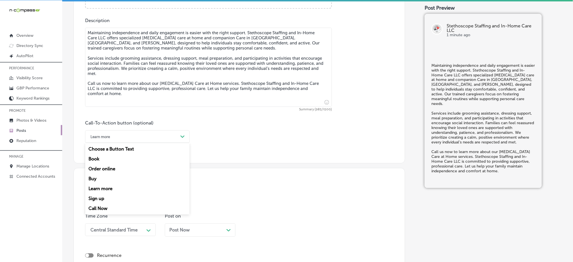
click at [129, 138] on div "Learn more" at bounding box center [133, 136] width 90 height 9
click at [102, 208] on div "Call Now" at bounding box center [137, 208] width 105 height 10
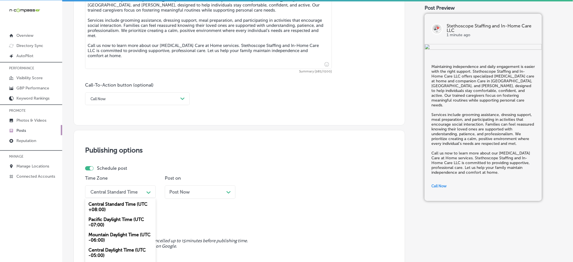
click at [114, 190] on div "option Mountain Daylight Time (UTC -06:00), selected. option Central Standard T…" at bounding box center [120, 191] width 71 height 13
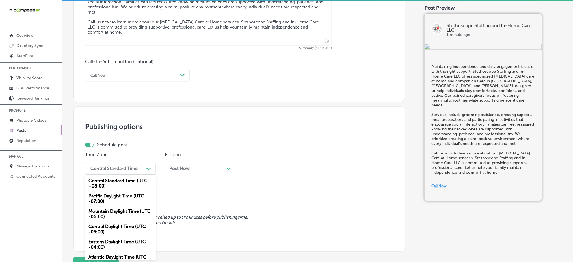
click at [107, 212] on div "Mountain Daylight Time (UTC -06:00)" at bounding box center [120, 213] width 71 height 15
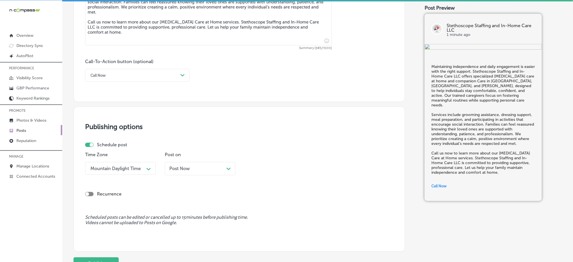
click at [176, 170] on span "Post Now" at bounding box center [179, 168] width 20 height 5
click at [269, 163] on div "09:30 AM Path Created with Sketch." at bounding box center [279, 168] width 71 height 13
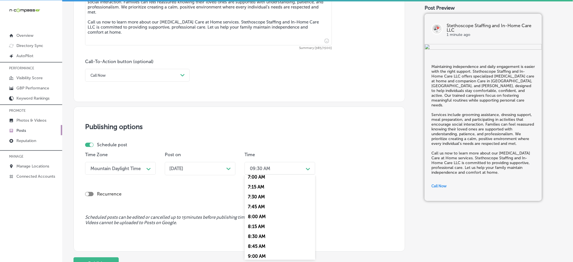
scroll to position [264, 0]
click at [261, 197] on div "7:00 AM" at bounding box center [279, 194] width 71 height 10
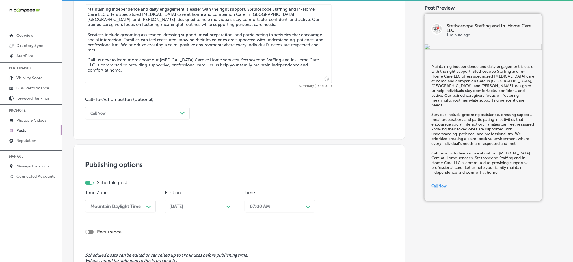
scroll to position [423, 0]
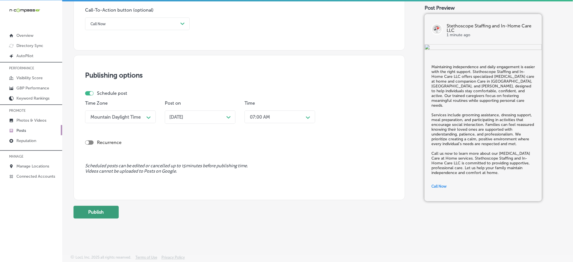
click at [84, 209] on button "Publish" at bounding box center [95, 211] width 45 height 13
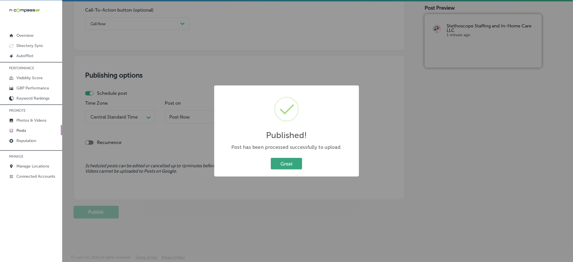
click at [276, 161] on button "Great" at bounding box center [286, 164] width 31 height 12
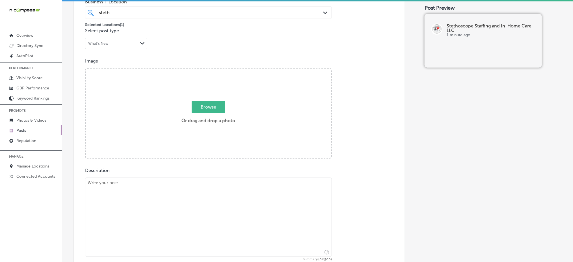
scroll to position [84, 0]
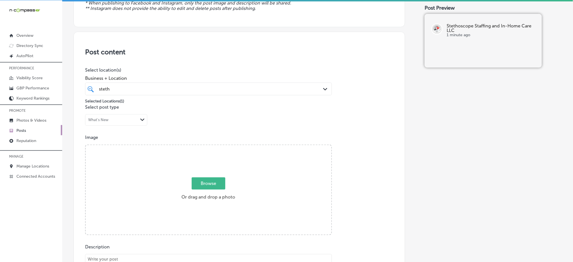
click at [203, 181] on span "Browse" at bounding box center [209, 183] width 34 height 12
click at [203, 147] on input "Browse Or drag and drop a photo" at bounding box center [209, 146] width 246 height 2
type input "C:\fakepath\caregiver-services-[MEDICAL_DATA]-stethoscope-staffing-[PERSON_NAME…"
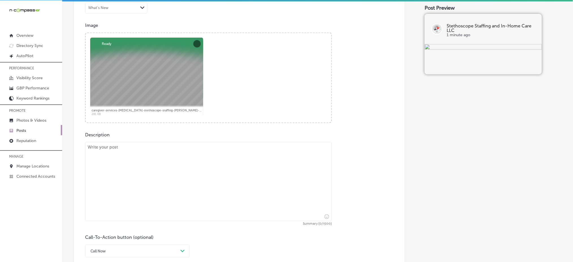
scroll to position [197, 0]
click at [153, 194] on textarea at bounding box center [208, 180] width 247 height 79
paste textarea "Daily routines become easier when support is available to help with practical t…"
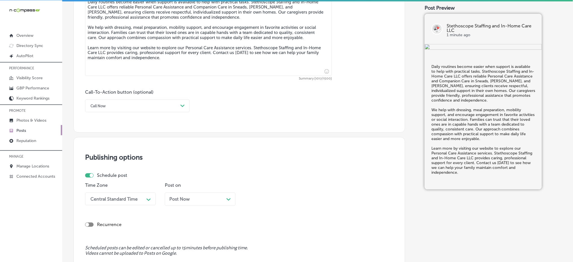
scroll to position [348, 0]
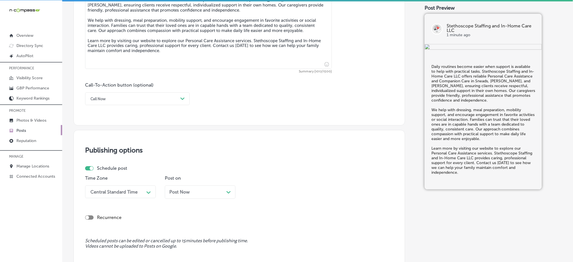
type textarea "Daily routines become easier when support is available to help with practical t…"
click at [142, 103] on div "Call Now Path Created with Sketch." at bounding box center [137, 98] width 105 height 13
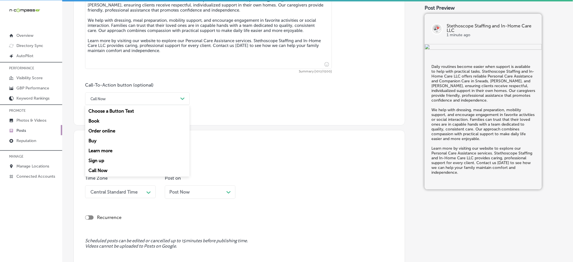
click at [121, 148] on div "Learn more" at bounding box center [137, 151] width 105 height 10
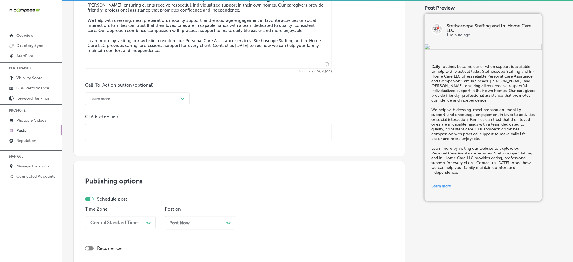
click at [125, 134] on input "text" at bounding box center [208, 132] width 246 height 16
paste input "[URL][DOMAIN_NAME]"
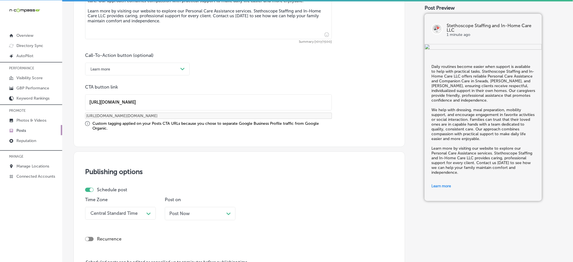
scroll to position [454, 0]
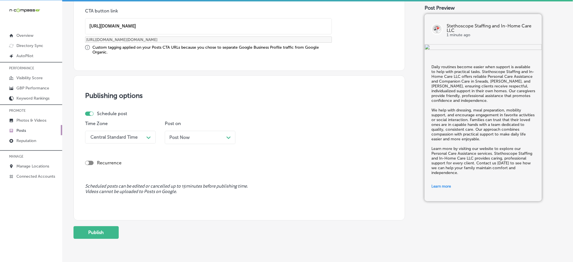
type input "[URL][DOMAIN_NAME]"
click at [118, 137] on div "Central Standard Time" at bounding box center [113, 136] width 47 height 5
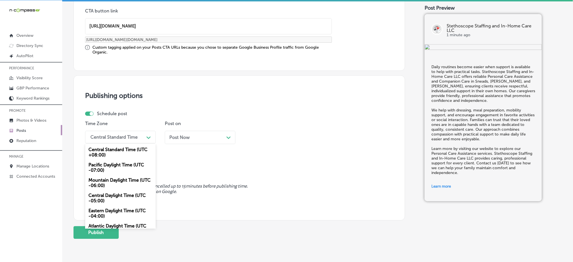
click at [106, 182] on div "Mountain Daylight Time (UTC -06:00)" at bounding box center [120, 182] width 71 height 15
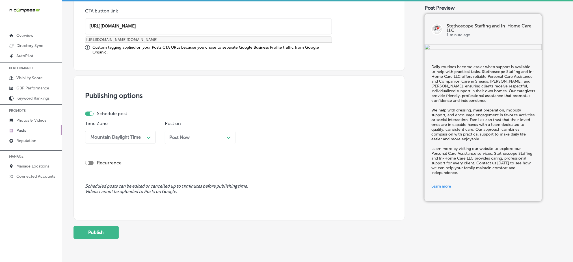
click at [183, 140] on div "Post Now Path Created with Sketch." at bounding box center [200, 137] width 71 height 13
click at [263, 138] on div "09:30 AM" at bounding box center [260, 136] width 20 height 5
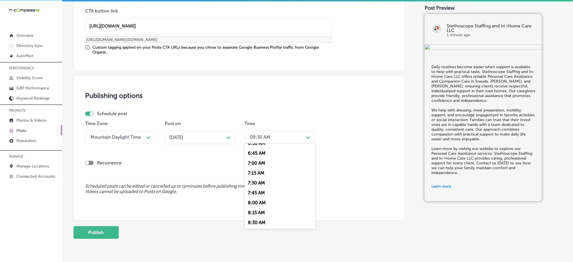
click at [256, 161] on div "7:00 AM" at bounding box center [279, 163] width 71 height 10
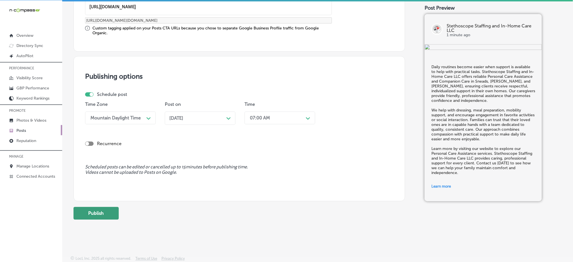
click at [101, 212] on button "Publish" at bounding box center [95, 213] width 45 height 13
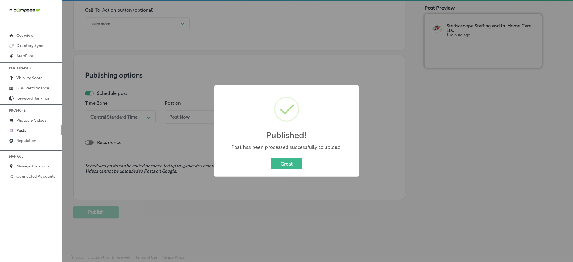
scroll to position [423, 0]
click at [294, 167] on button "Great" at bounding box center [286, 164] width 31 height 12
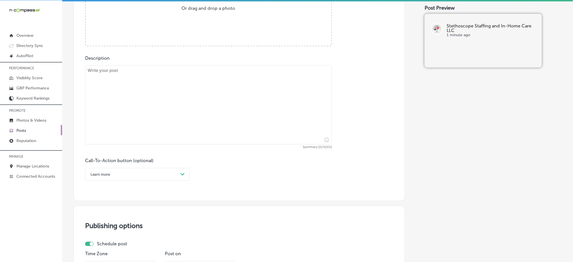
scroll to position [122, 0]
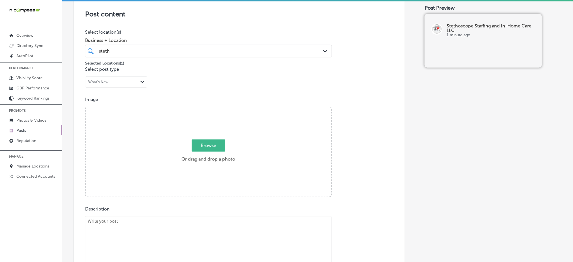
click at [213, 153] on label "Browse Or drag and drop a photo" at bounding box center [208, 152] width 58 height 25
click at [213, 109] on input "Browse Or drag and drop a photo" at bounding box center [209, 108] width 246 height 2
type input "C:\fakepath\caregiver-services-[MEDICAL_DATA]-stethoscope-staffing-[PERSON_NAME…"
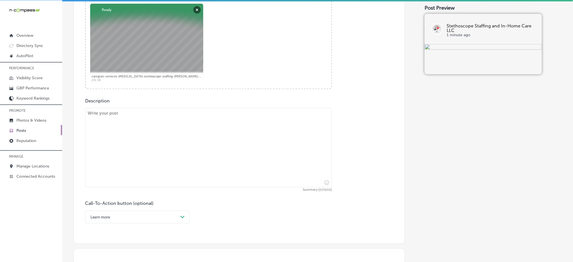
scroll to position [235, 0]
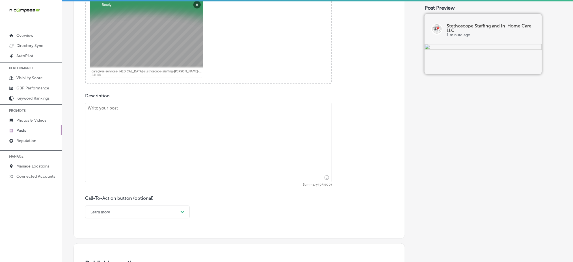
click at [131, 152] on textarea at bounding box center [208, 142] width 247 height 79
paste textarea "Positive, reliable support at home can make all the difference in daily life. S…"
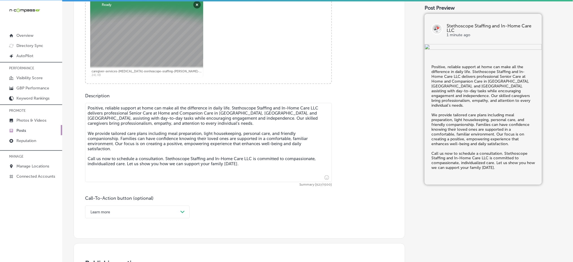
type textarea "Positive, reliable support at home can make all the difference in daily life. S…"
click at [124, 209] on div "Learn more Path Created with Sketch." at bounding box center [137, 211] width 105 height 13
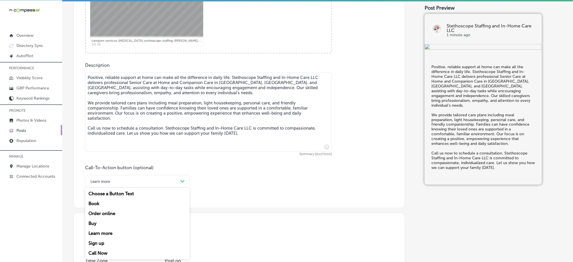
click at [103, 251] on div "Call Now" at bounding box center [137, 253] width 105 height 10
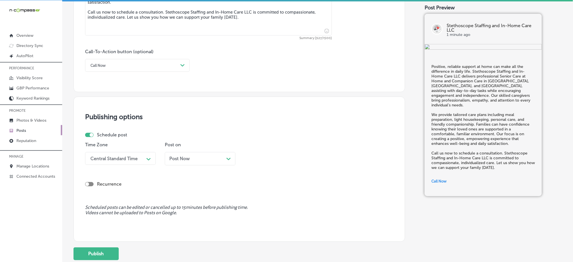
scroll to position [417, 0]
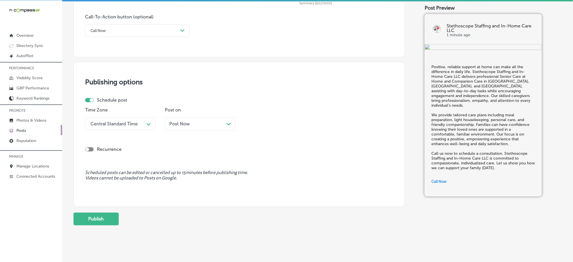
click at [121, 115] on div "Time Zone Central Standard Time Path Created with Sketch." at bounding box center [120, 120] width 71 height 27
click at [120, 125] on div "Central Standard Time" at bounding box center [113, 123] width 47 height 5
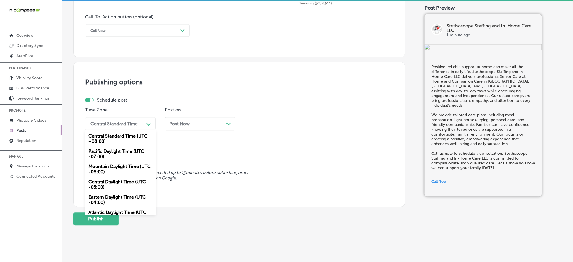
drag, startPoint x: 113, startPoint y: 168, endPoint x: 153, endPoint y: 138, distance: 49.6
click at [114, 168] on div "Mountain Daylight Time (UTC -06:00)" at bounding box center [120, 168] width 71 height 15
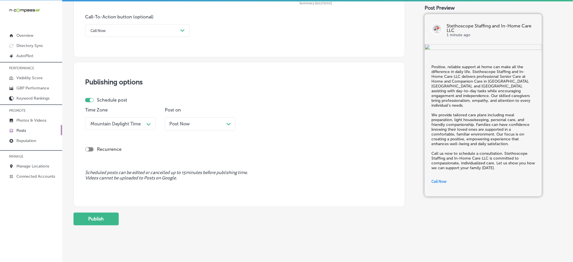
click at [175, 127] on div "Post Now Path Created with Sketch." at bounding box center [200, 123] width 71 height 13
click at [252, 121] on div "09:45 AM" at bounding box center [260, 123] width 20 height 5
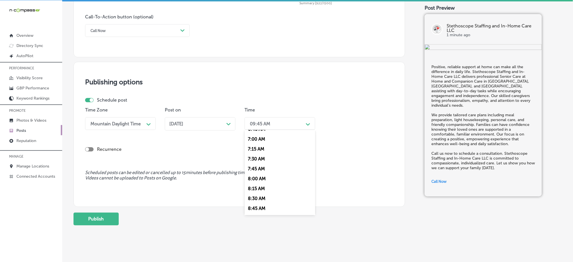
scroll to position [264, 0]
click at [265, 148] on div "7:00 AM" at bounding box center [279, 149] width 71 height 10
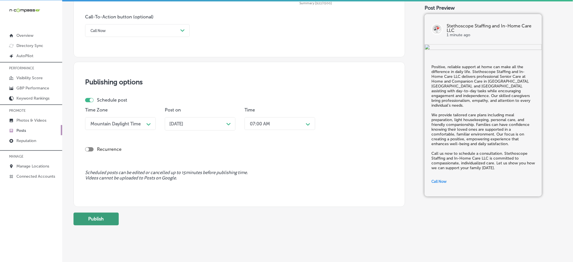
click at [100, 216] on button "Publish" at bounding box center [95, 218] width 45 height 13
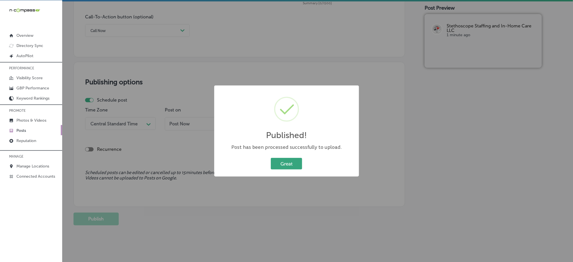
click at [289, 158] on button "Great" at bounding box center [286, 164] width 31 height 12
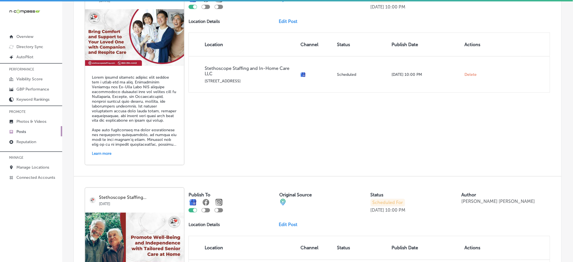
scroll to position [1204, 0]
